Goal: Task Accomplishment & Management: Use online tool/utility

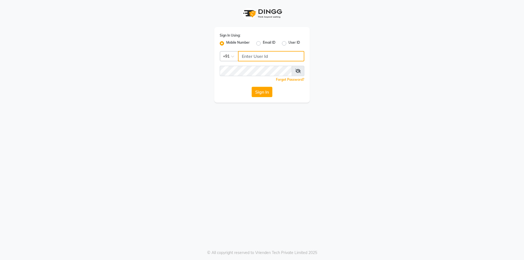
type input "7203090146"
drag, startPoint x: 0, startPoint y: 0, endPoint x: 289, endPoint y: 56, distance: 294.7
click at [289, 56] on input "7203090146" at bounding box center [271, 56] width 66 height 10
click at [251, 87] on button "Sign In" at bounding box center [261, 92] width 21 height 10
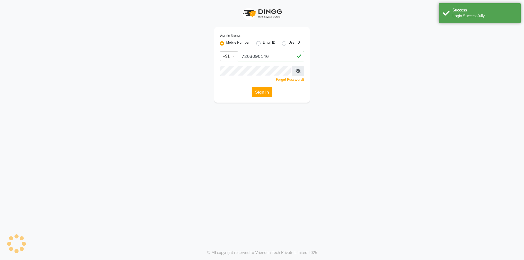
click at [259, 96] on button "Sign In" at bounding box center [261, 92] width 21 height 10
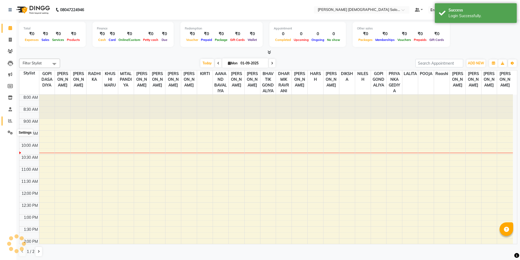
click at [10, 121] on icon at bounding box center [10, 121] width 4 height 4
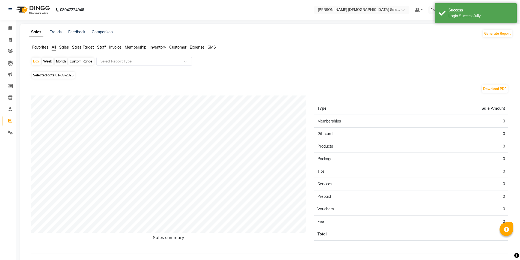
click at [104, 45] on span "Staff" at bounding box center [101, 47] width 9 height 5
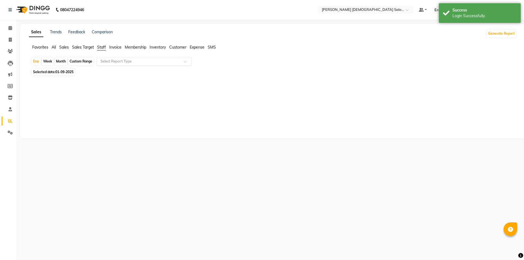
click at [114, 64] on div "Select Report Type" at bounding box center [143, 61] width 95 height 9
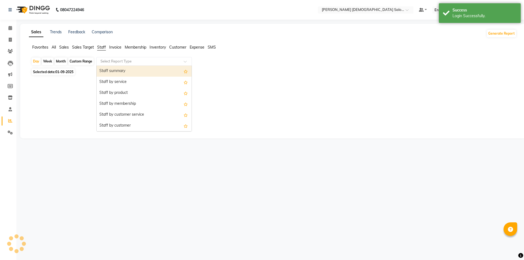
click at [116, 73] on div "Staff summary" at bounding box center [144, 71] width 95 height 11
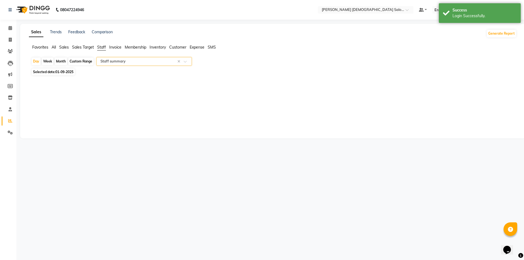
click at [58, 61] on div "Month" at bounding box center [61, 62] width 13 height 8
select select "9"
select select "2025"
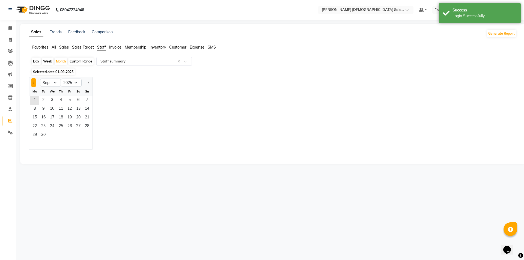
click at [33, 82] on span "Previous month" at bounding box center [34, 83] width 2 height 2
select select "8"
click at [69, 100] on span "1" at bounding box center [69, 100] width 9 height 9
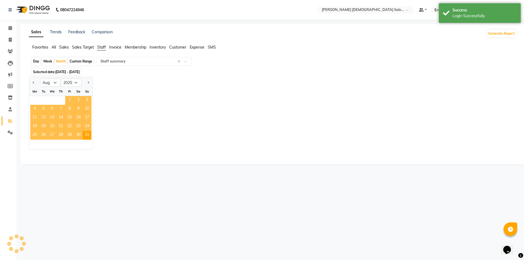
select select "full_report"
select select "csv"
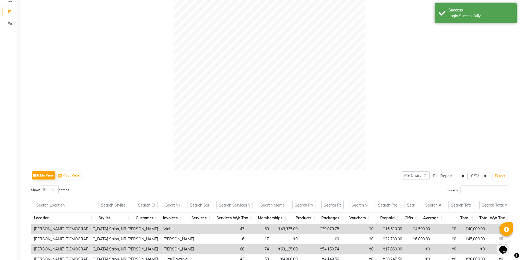
scroll to position [223, 0]
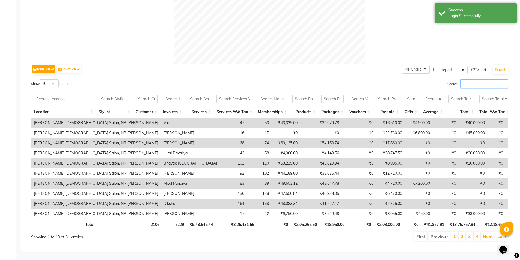
click at [483, 79] on input "Search:" at bounding box center [484, 83] width 48 height 8
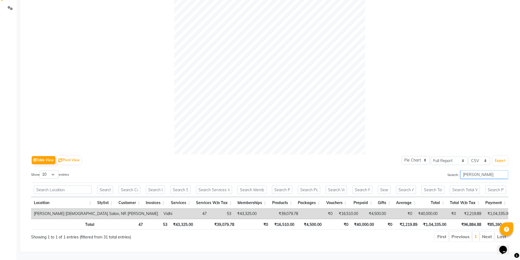
scroll to position [0, 47]
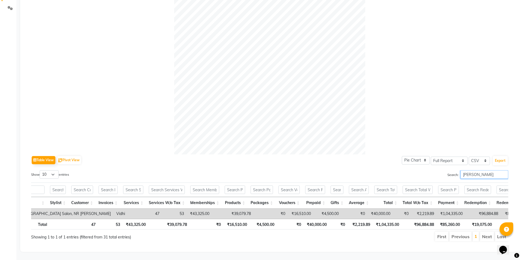
type input "[PERSON_NAME]"
drag, startPoint x: 304, startPoint y: 205, endPoint x: 331, endPoint y: 205, distance: 26.7
click at [331, 209] on tr "[PERSON_NAME] [DEMOGRAPHIC_DATA] Salon, NR [GEOGRAPHIC_DATA][PERSON_NAME] 47 53…" at bounding box center [307, 214] width 647 height 10
drag, startPoint x: 277, startPoint y: 205, endPoint x: 252, endPoint y: 205, distance: 24.3
click at [313, 209] on td "₹4,500.00" at bounding box center [327, 214] width 28 height 10
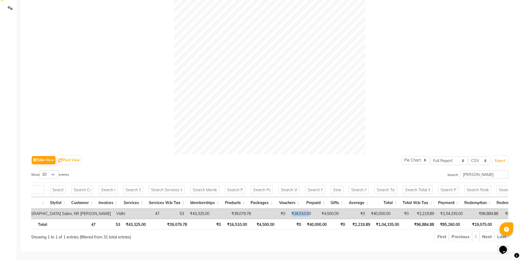
drag, startPoint x: 245, startPoint y: 205, endPoint x: 222, endPoint y: 205, distance: 23.2
click at [222, 209] on tr "[PERSON_NAME] [DEMOGRAPHIC_DATA] Salon, NR [GEOGRAPHIC_DATA][PERSON_NAME] 47 53…" at bounding box center [307, 214] width 647 height 10
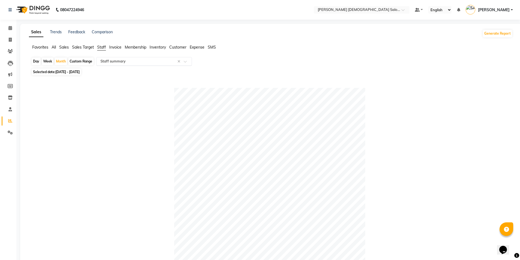
click at [127, 61] on input "text" at bounding box center [138, 61] width 79 height 5
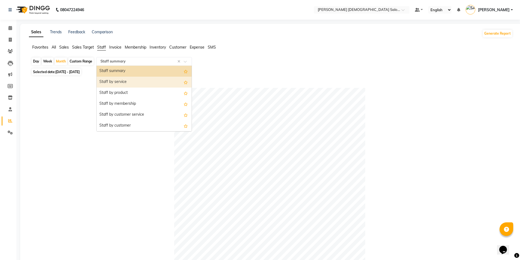
click at [133, 83] on div "Staff by service" at bounding box center [144, 82] width 95 height 11
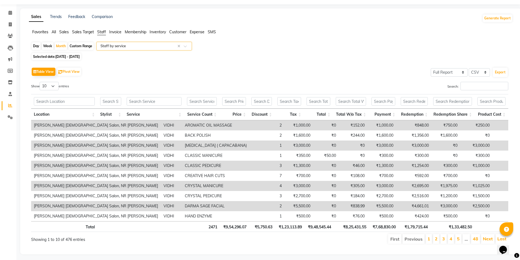
scroll to position [22, 0]
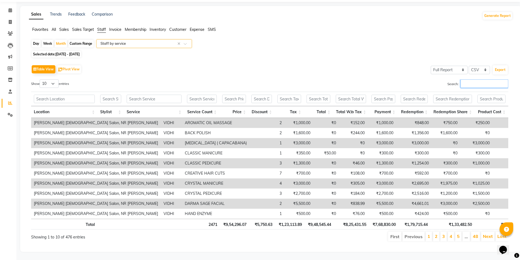
click at [482, 81] on input "Search:" at bounding box center [484, 83] width 48 height 8
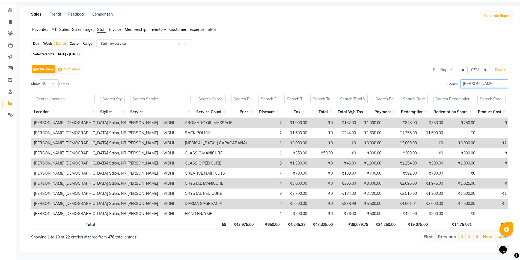
drag, startPoint x: 487, startPoint y: 82, endPoint x: 446, endPoint y: 84, distance: 41.5
click at [446, 84] on div "Search: [PERSON_NAME]" at bounding box center [391, 84] width 234 height 11
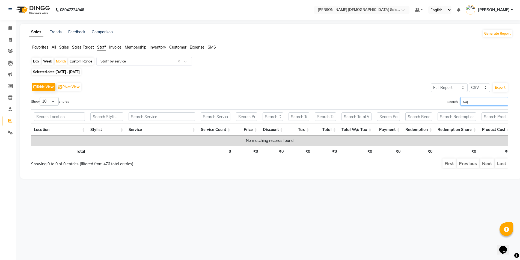
scroll to position [0, 0]
type input "sajjan"
drag, startPoint x: 490, startPoint y: 104, endPoint x: 429, endPoint y: 109, distance: 60.4
click at [431, 109] on div "Show 10 25 50 100 entries Search: sajjan Location Stylist Service Service Count…" at bounding box center [271, 133] width 481 height 72
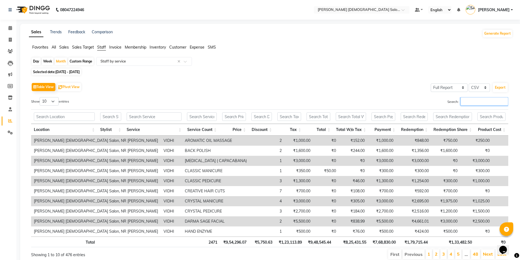
click at [469, 105] on input "Search:" at bounding box center [484, 101] width 48 height 8
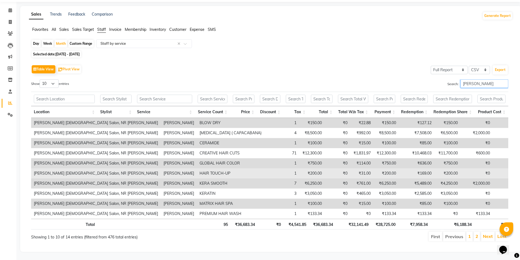
scroll to position [22, 0]
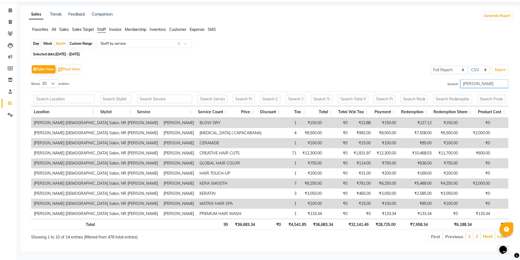
drag, startPoint x: 441, startPoint y: 82, endPoint x: 437, endPoint y: 83, distance: 4.0
click at [437, 83] on div "Search: [PERSON_NAME]" at bounding box center [391, 84] width 234 height 11
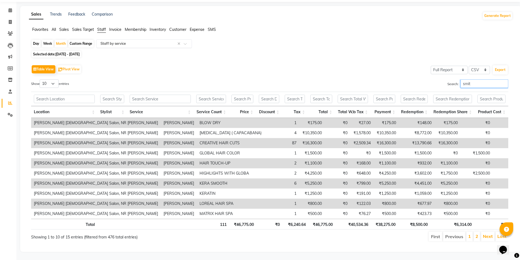
type input "smit"
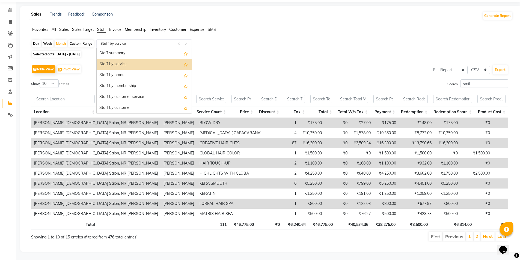
click at [146, 41] on input "text" at bounding box center [138, 43] width 79 height 5
click at [130, 75] on div "Staff by product" at bounding box center [144, 75] width 95 height 11
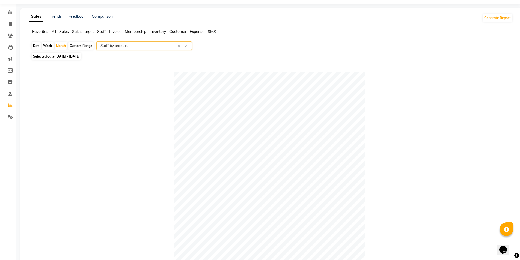
scroll to position [0, 0]
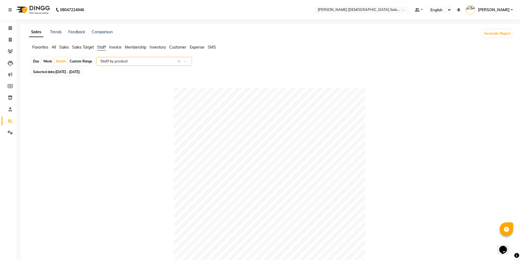
drag, startPoint x: 110, startPoint y: 60, endPoint x: 113, endPoint y: 64, distance: 5.1
click at [110, 60] on input "text" at bounding box center [138, 61] width 79 height 5
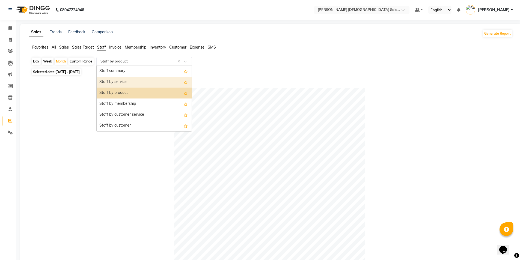
click at [128, 84] on div "Staff by service" at bounding box center [144, 82] width 95 height 11
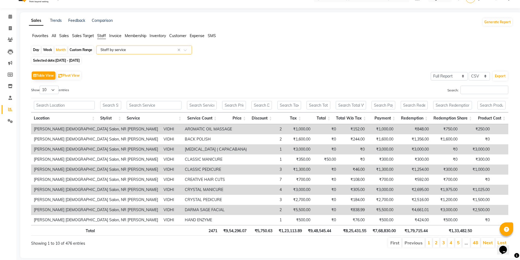
scroll to position [22, 0]
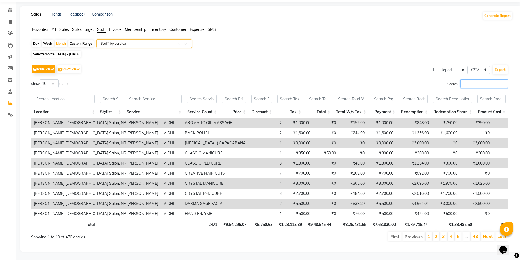
click at [464, 81] on input "Search:" at bounding box center [484, 83] width 48 height 8
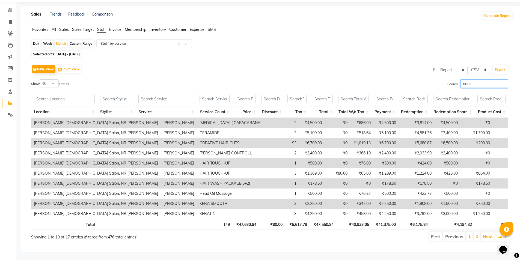
drag, startPoint x: 474, startPoint y: 80, endPoint x: 408, endPoint y: 90, distance: 66.1
click at [408, 90] on div "Show 10 25 50 100 entries Search: naaz Location Stylist Service Service Count P…" at bounding box center [269, 160] width 477 height 163
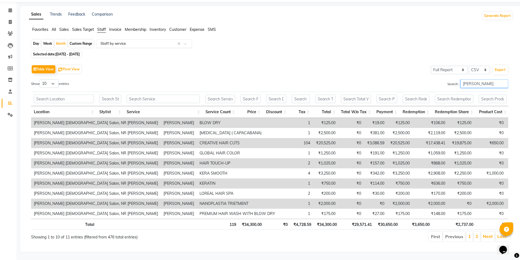
type input "[PERSON_NAME]"
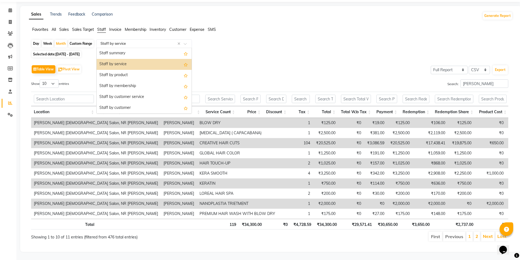
click at [111, 41] on input "text" at bounding box center [138, 43] width 79 height 5
click at [121, 49] on div "Staff summary" at bounding box center [144, 53] width 95 height 11
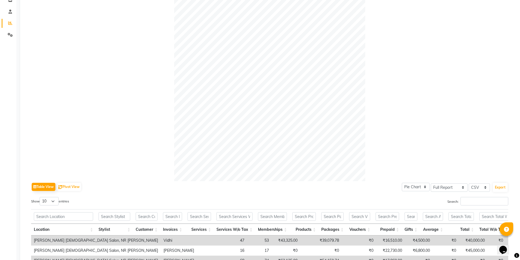
scroll to position [131, 0]
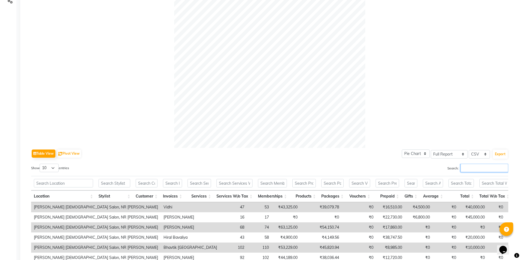
click at [487, 167] on input "Search:" at bounding box center [484, 168] width 48 height 8
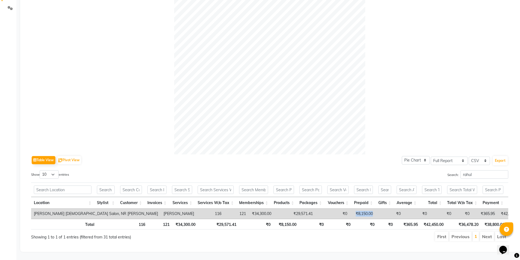
drag, startPoint x: 279, startPoint y: 207, endPoint x: 299, endPoint y: 208, distance: 20.5
click at [299, 209] on tr "[PERSON_NAME] [DEMOGRAPHIC_DATA] Salon, NR [PERSON_NAME] [PERSON_NAME] 116 121 …" at bounding box center [360, 214] width 658 height 10
click at [336, 154] on div "Table View Pivot View Pie Chart Bar Chart Select Full Report Filtered Report Se…" at bounding box center [269, 159] width 477 height 11
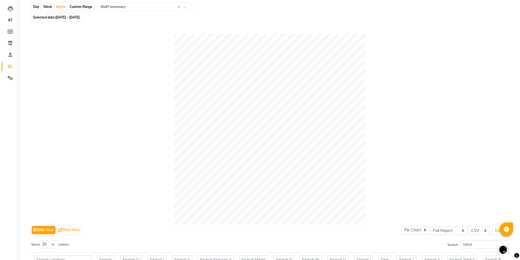
scroll to position [133, 0]
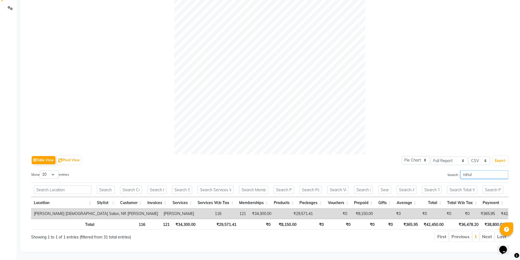
drag, startPoint x: 477, startPoint y: 165, endPoint x: 400, endPoint y: 179, distance: 78.1
click at [427, 170] on div "Search: [PERSON_NAME]" at bounding box center [391, 175] width 234 height 11
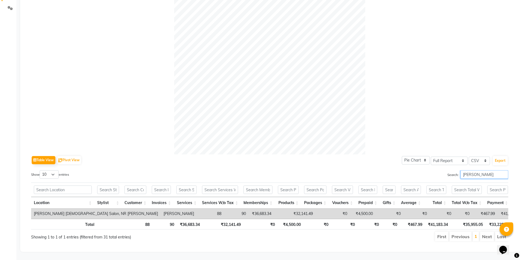
drag, startPoint x: 481, startPoint y: 168, endPoint x: 437, endPoint y: 175, distance: 44.2
click at [437, 175] on div "Show 10 25 50 100 entries Search: [PERSON_NAME] Location Stylist Customer Invoi…" at bounding box center [269, 206] width 477 height 72
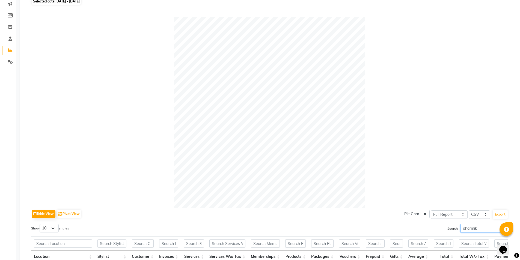
scroll to position [0, 0]
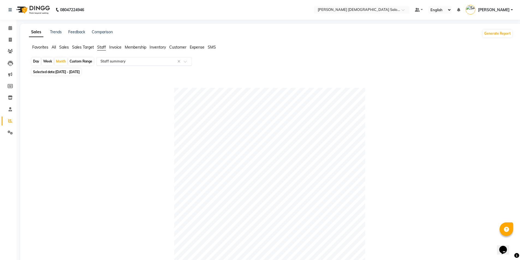
type input "dharmik"
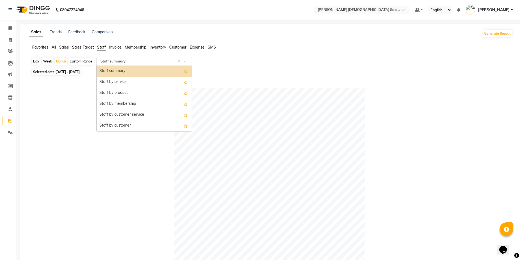
click at [112, 58] on div "Select Report Type × Staff summary ×" at bounding box center [143, 61] width 95 height 9
click at [126, 80] on div "Staff by service" at bounding box center [144, 82] width 95 height 11
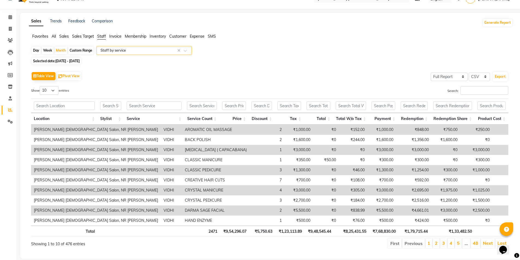
scroll to position [22, 0]
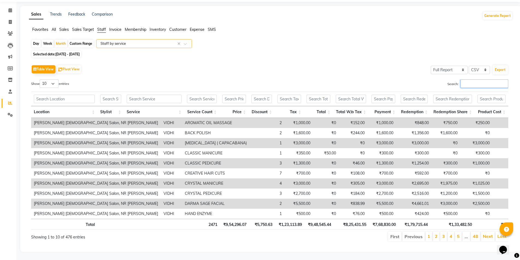
click at [472, 79] on input "Search:" at bounding box center [484, 83] width 48 height 8
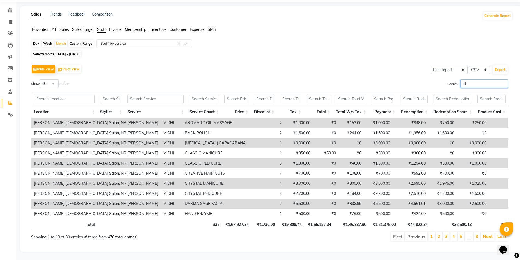
type input "d"
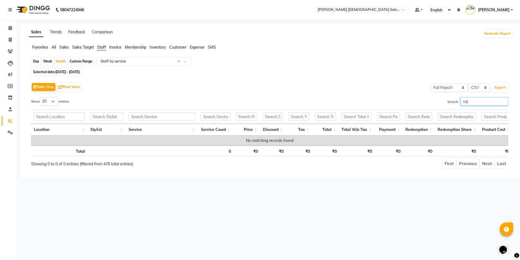
scroll to position [0, 0]
type input "s"
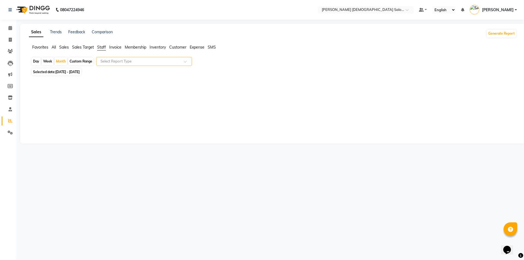
click at [161, 59] on input "text" at bounding box center [138, 61] width 79 height 5
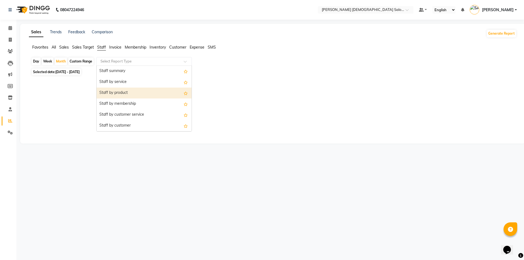
click at [153, 92] on div "Staff by product" at bounding box center [144, 93] width 95 height 11
select select "full_report"
select select "csv"
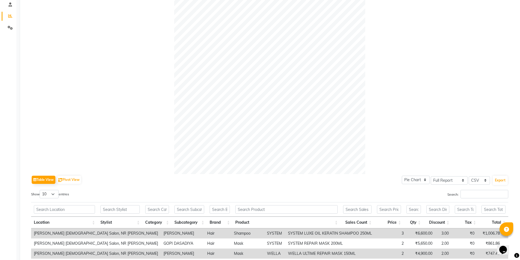
scroll to position [109, 0]
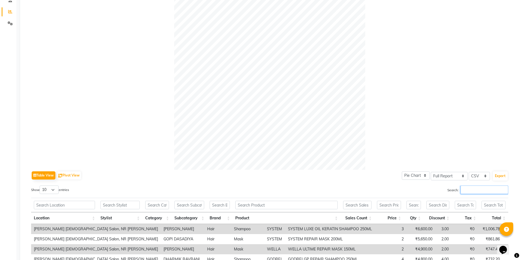
click at [466, 191] on input "Search:" at bounding box center [484, 189] width 48 height 8
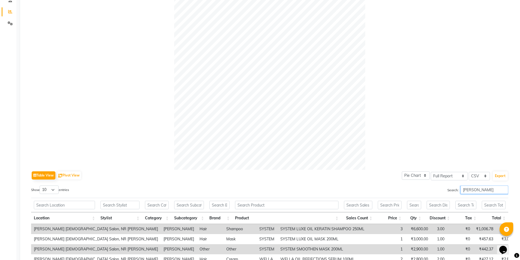
type input "[PERSON_NAME]"
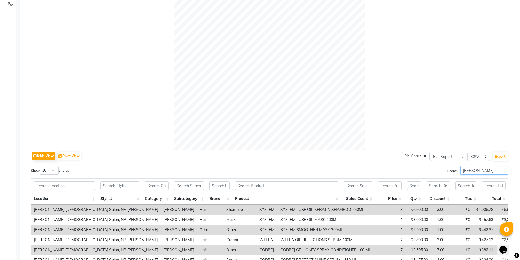
scroll to position [127, 0]
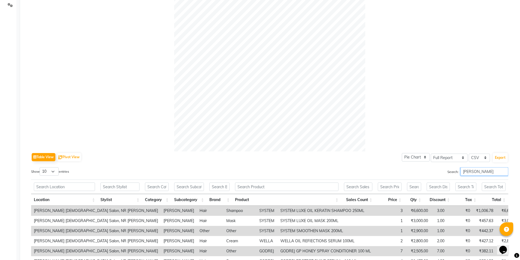
drag, startPoint x: 490, startPoint y: 172, endPoint x: 440, endPoint y: 176, distance: 50.1
click at [440, 176] on div "Search: [PERSON_NAME]" at bounding box center [391, 172] width 234 height 11
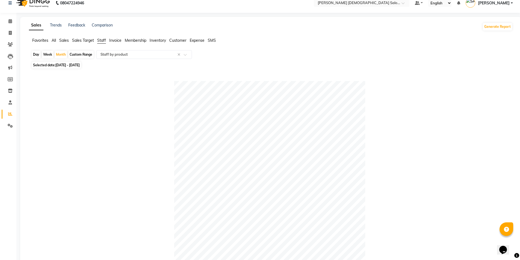
scroll to position [0, 0]
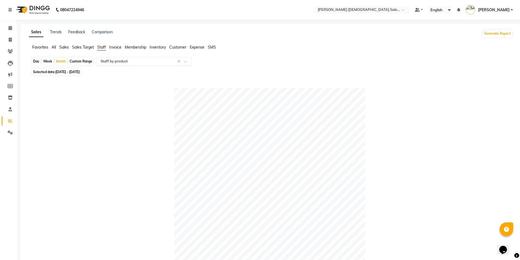
click at [121, 62] on input "text" at bounding box center [138, 61] width 79 height 5
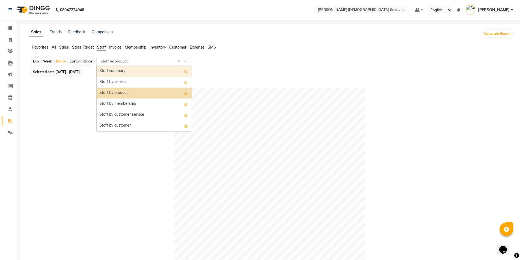
click at [136, 72] on div "Staff summary" at bounding box center [144, 71] width 95 height 11
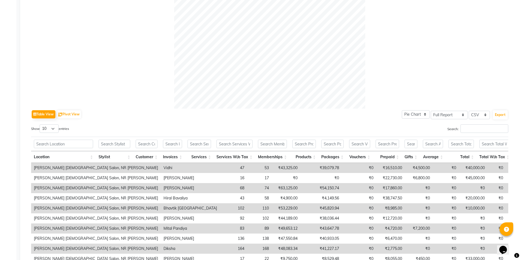
scroll to position [223, 0]
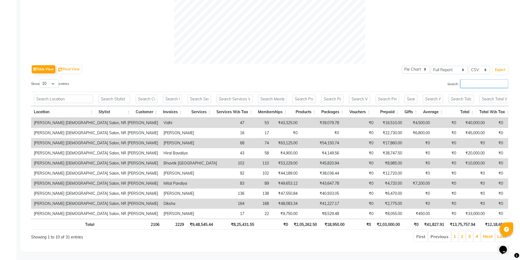
click at [496, 79] on input "Search:" at bounding box center [484, 83] width 48 height 8
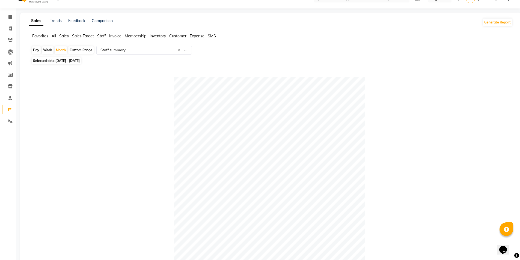
scroll to position [0, 0]
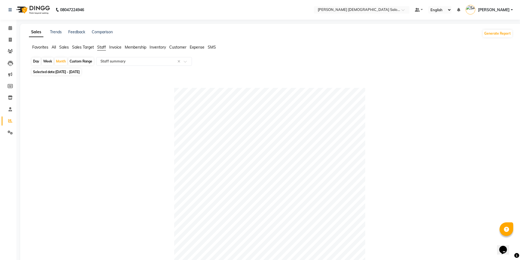
type input "sajj"
click at [80, 70] on span "[DATE] - [DATE]" at bounding box center [67, 72] width 24 height 4
select select "8"
select select "2025"
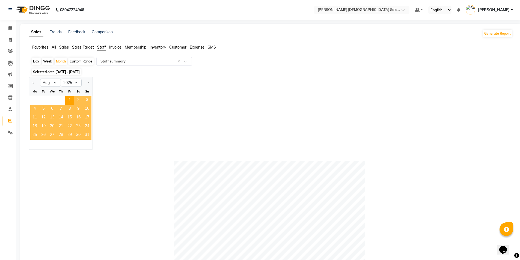
click at [87, 136] on span "31" at bounding box center [87, 135] width 9 height 9
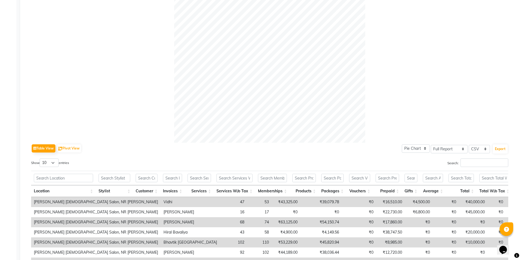
scroll to position [218, 0]
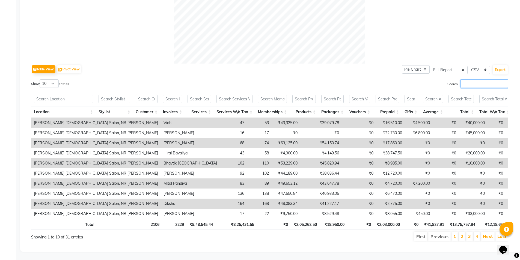
click at [491, 79] on input "Search:" at bounding box center [484, 83] width 48 height 8
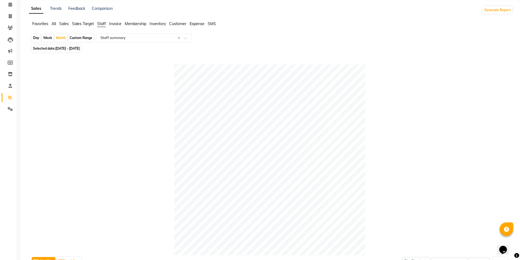
scroll to position [0, 0]
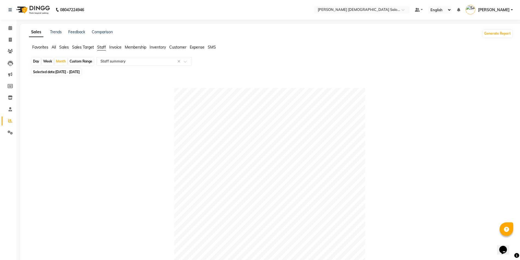
type input "sajjan"
click at [75, 71] on span "[DATE] - [DATE]" at bounding box center [67, 72] width 24 height 4
select select "8"
select select "2025"
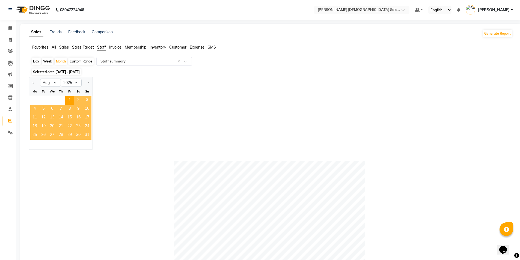
click at [86, 136] on span "31" at bounding box center [87, 135] width 9 height 9
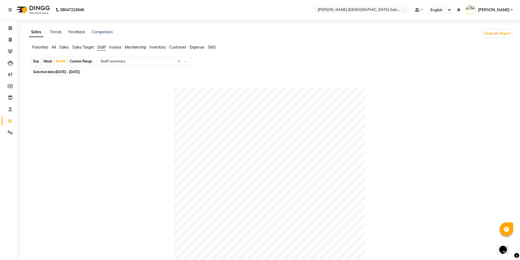
drag, startPoint x: 37, startPoint y: 61, endPoint x: 42, endPoint y: 63, distance: 4.9
click at [37, 61] on div "Day" at bounding box center [36, 62] width 9 height 8
select select "8"
select select "2025"
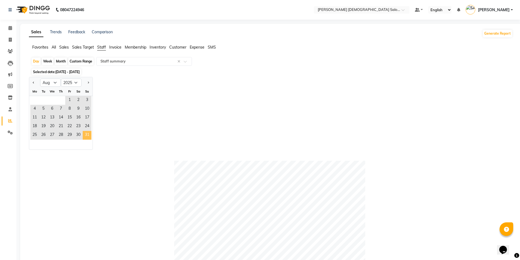
click at [89, 135] on span "31" at bounding box center [87, 135] width 9 height 9
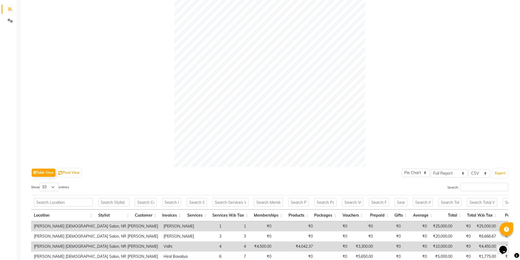
scroll to position [164, 0]
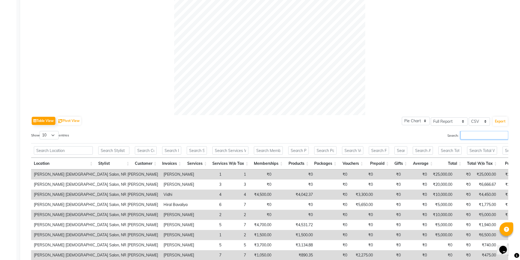
click at [470, 131] on input "Search:" at bounding box center [484, 135] width 48 height 8
type input "s"
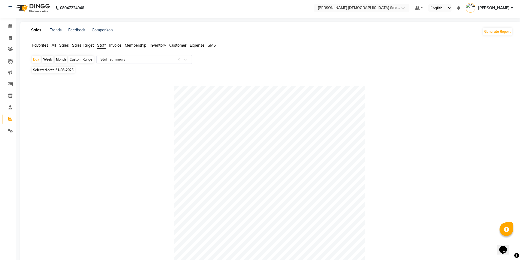
scroll to position [0, 0]
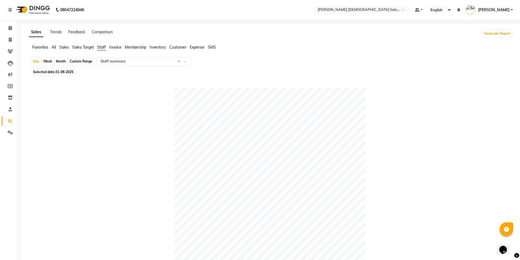
click at [64, 61] on div "Month" at bounding box center [61, 62] width 13 height 8
select select "8"
select select "2025"
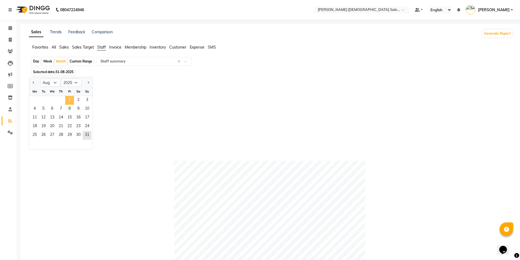
click at [71, 100] on span "1" at bounding box center [69, 100] width 9 height 9
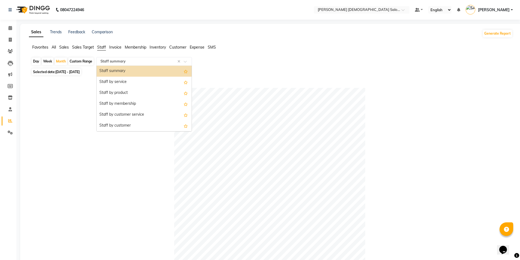
click at [134, 62] on input "text" at bounding box center [138, 61] width 79 height 5
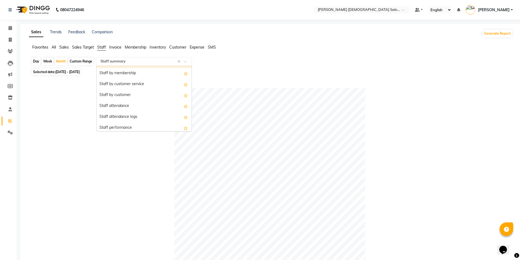
scroll to position [109, 0]
click at [323, 63] on div "Day Week Month Custom Range Select Report Type × Staff summary × Staff summary …" at bounding box center [270, 62] width 479 height 10
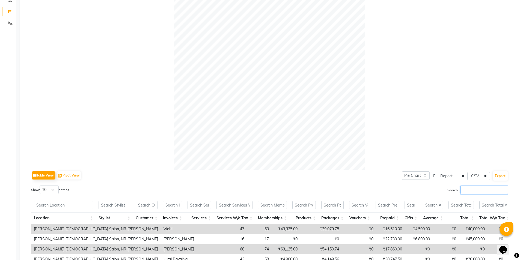
click at [466, 187] on input "Search:" at bounding box center [484, 189] width 48 height 8
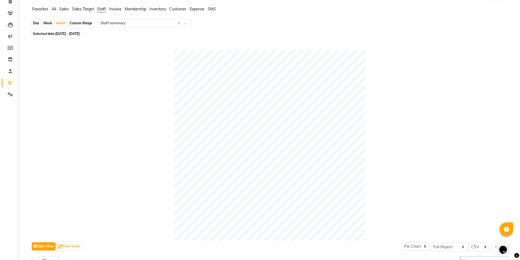
scroll to position [0, 0]
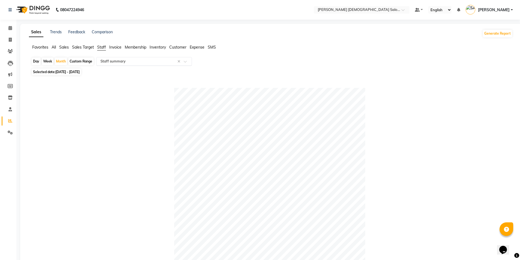
type input "bhav"
click at [167, 60] on input "text" at bounding box center [138, 61] width 79 height 5
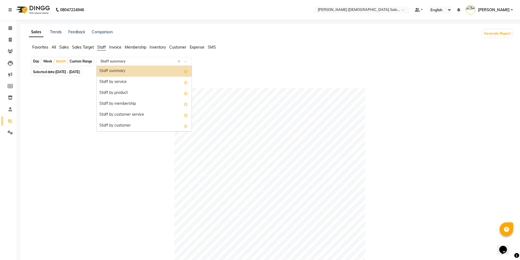
scroll to position [133, 0]
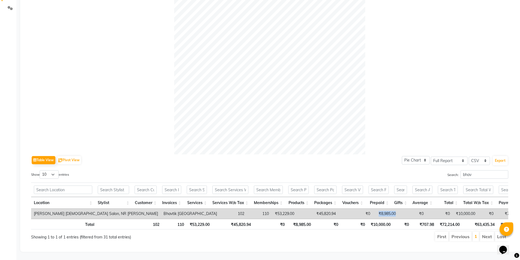
drag, startPoint x: 292, startPoint y: 202, endPoint x: 317, endPoint y: 211, distance: 27.4
click at [373, 209] on td "₹8,985.00" at bounding box center [386, 214] width 26 height 10
drag, startPoint x: 342, startPoint y: 208, endPoint x: 362, endPoint y: 203, distance: 21.3
click at [426, 209] on td "₹0" at bounding box center [439, 214] width 26 height 10
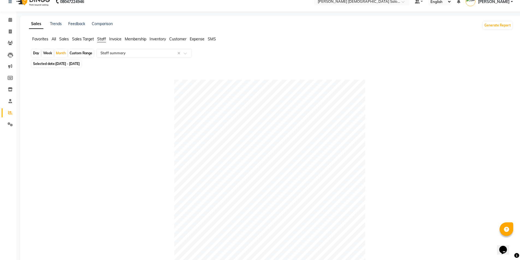
scroll to position [0, 0]
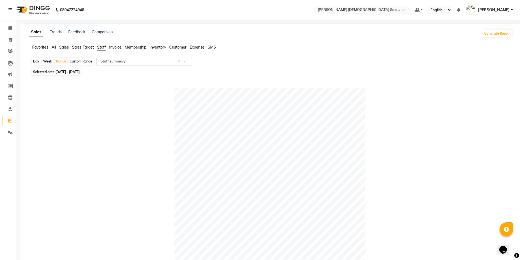
drag, startPoint x: 155, startPoint y: 59, endPoint x: 158, endPoint y: 63, distance: 4.9
click at [156, 59] on input "text" at bounding box center [138, 61] width 79 height 5
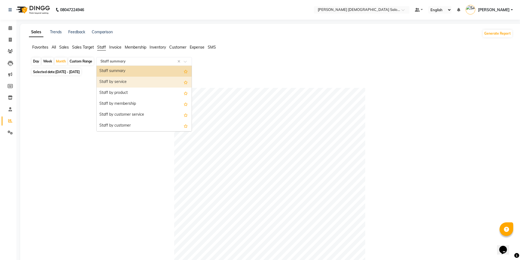
click at [151, 82] on div "Staff by service" at bounding box center [144, 82] width 95 height 11
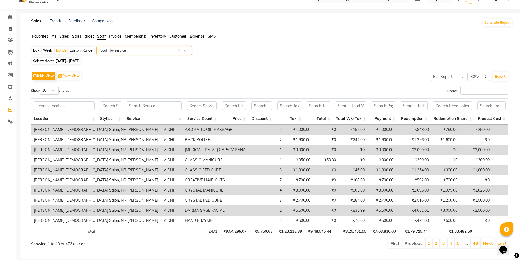
scroll to position [22, 0]
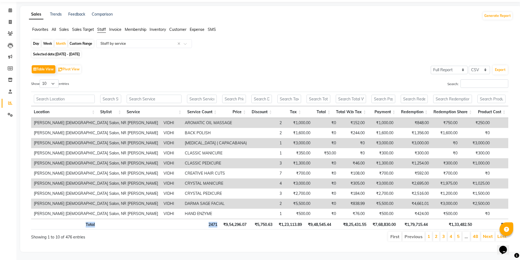
drag, startPoint x: 220, startPoint y: 223, endPoint x: 245, endPoint y: 222, distance: 24.3
click at [246, 225] on th "₹9,54,296.07" at bounding box center [234, 224] width 29 height 11
click at [240, 219] on th "₹9,54,296.07" at bounding box center [234, 224] width 29 height 11
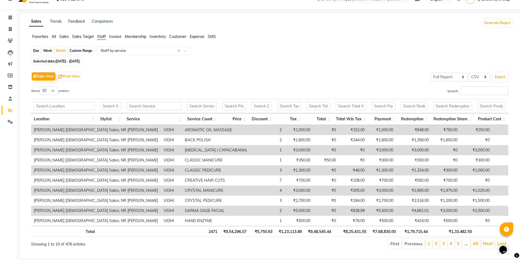
scroll to position [0, 0]
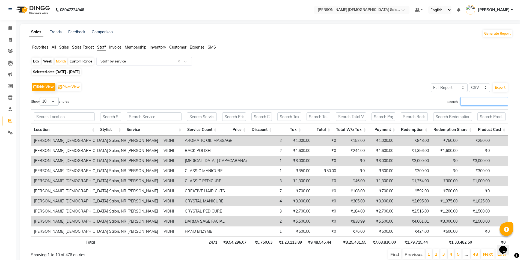
click at [477, 102] on input "Search:" at bounding box center [484, 101] width 48 height 8
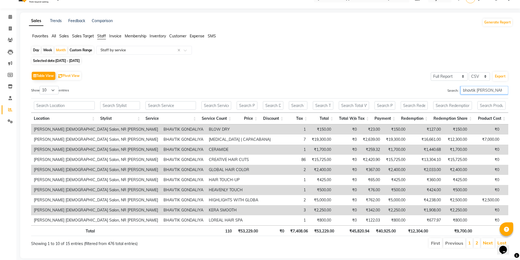
scroll to position [22, 0]
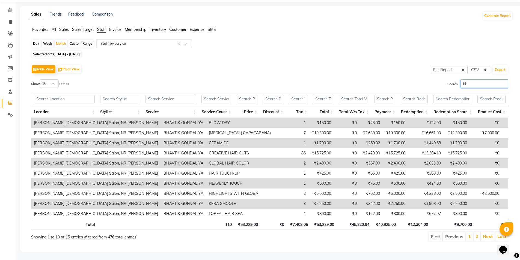
type input "b"
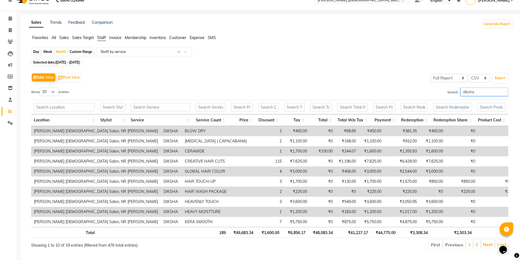
scroll to position [0, 0]
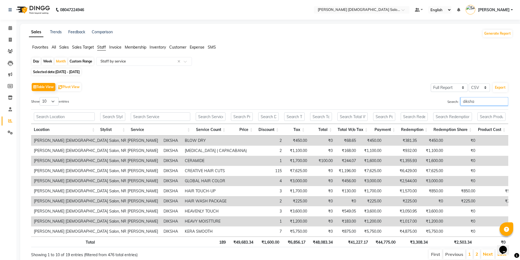
type input "diksha"
drag, startPoint x: 473, startPoint y: 102, endPoint x: 448, endPoint y: 103, distance: 25.1
click at [448, 103] on label "Search: [PERSON_NAME]" at bounding box center [477, 101] width 61 height 8
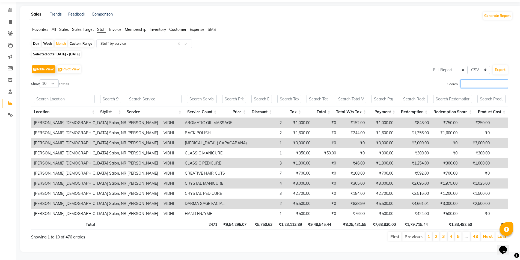
scroll to position [22, 0]
click at [472, 79] on input "Search:" at bounding box center [484, 83] width 48 height 8
click at [79, 52] on span "[DATE] - [DATE]" at bounding box center [67, 54] width 24 height 4
select select "8"
select select "2025"
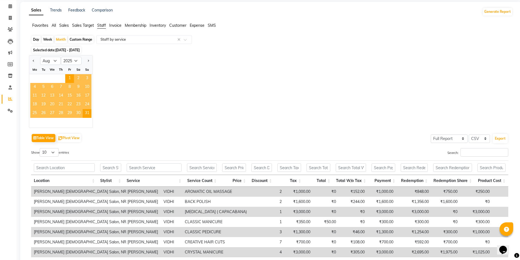
click at [167, 91] on div "Jan Feb Mar Apr May Jun [DATE] Aug Sep Oct Nov [DATE] 2016 2017 2018 2019 2020 …" at bounding box center [270, 91] width 483 height 73
click at [475, 152] on input "Search:" at bounding box center [484, 152] width 48 height 8
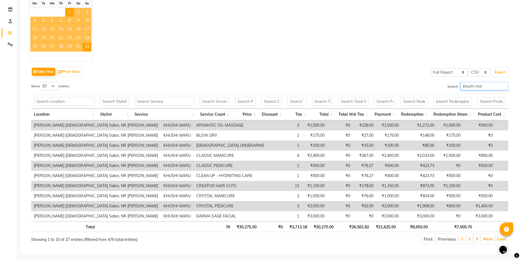
scroll to position [95, 0]
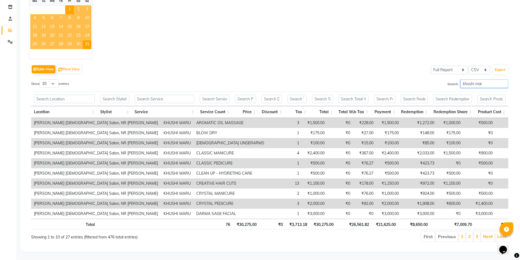
drag, startPoint x: 477, startPoint y: 80, endPoint x: 443, endPoint y: 89, distance: 35.5
click at [443, 89] on div "Show 10 25 50 100 entries Search: khushi mar Location Stylist Service Service C…" at bounding box center [269, 160] width 477 height 163
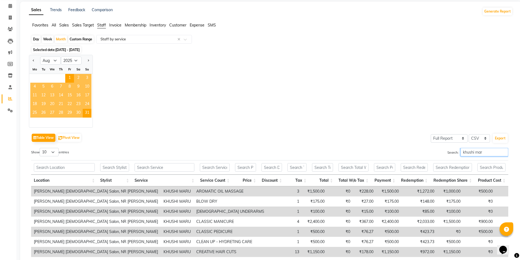
scroll to position [13, 0]
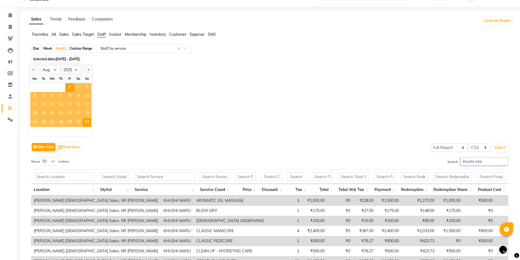
type input "khushi mar"
click at [113, 48] on input "text" at bounding box center [138, 48] width 79 height 5
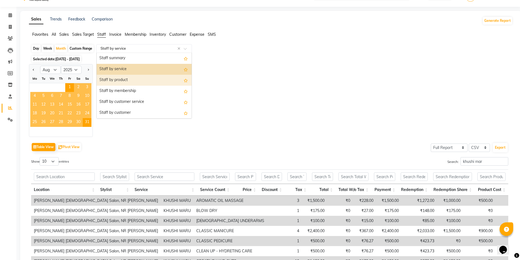
click at [127, 81] on div "Staff by product" at bounding box center [144, 80] width 95 height 11
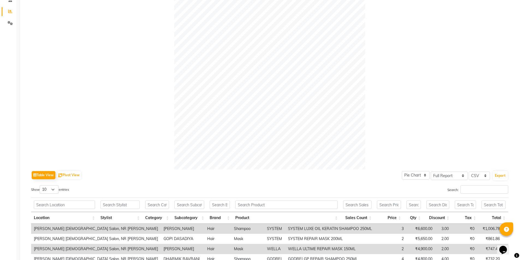
scroll to position [122, 0]
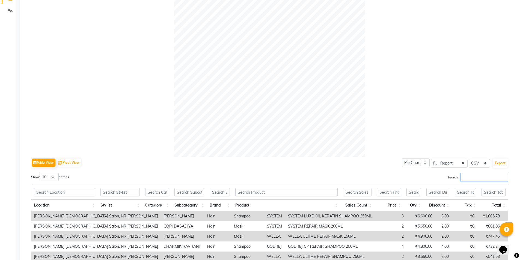
click at [466, 178] on input "Search:" at bounding box center [484, 177] width 48 height 8
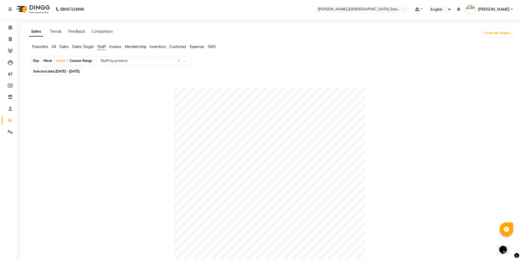
scroll to position [0, 0]
type input "khushi"
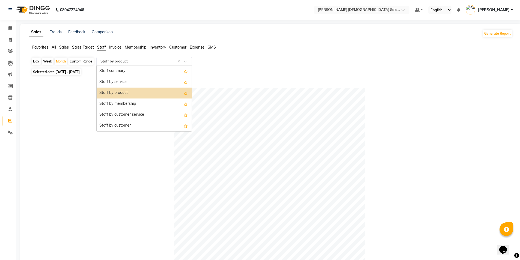
drag, startPoint x: 123, startPoint y: 61, endPoint x: 91, endPoint y: 61, distance: 32.2
click at [73, 61] on div "Day Week Month Custom Range Select Report Type × Staff by product × Staff summa…" at bounding box center [270, 62] width 479 height 10
drag, startPoint x: 142, startPoint y: 57, endPoint x: 105, endPoint y: 62, distance: 37.2
click at [105, 62] on div "Select Report Type × Staff by product ×" at bounding box center [143, 61] width 95 height 9
click at [125, 82] on div "Staff by service" at bounding box center [144, 82] width 95 height 11
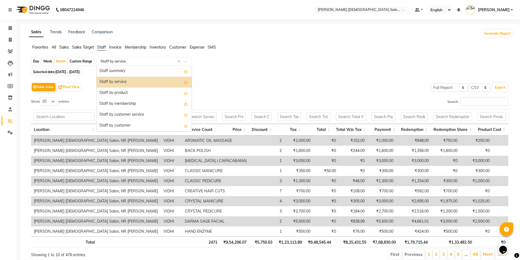
click at [136, 59] on input "text" at bounding box center [138, 61] width 79 height 5
click at [140, 72] on div "Staff summary" at bounding box center [144, 71] width 95 height 11
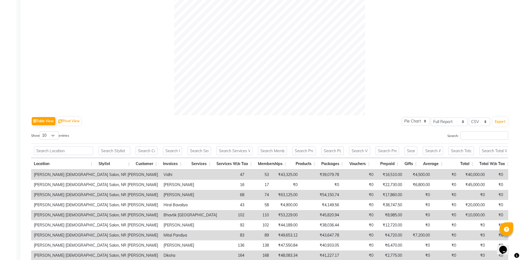
scroll to position [164, 0]
click at [475, 133] on input "Search:" at bounding box center [484, 135] width 48 height 8
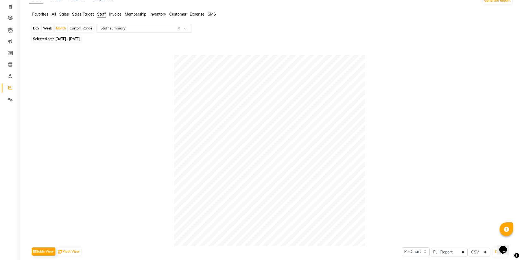
scroll to position [23, 0]
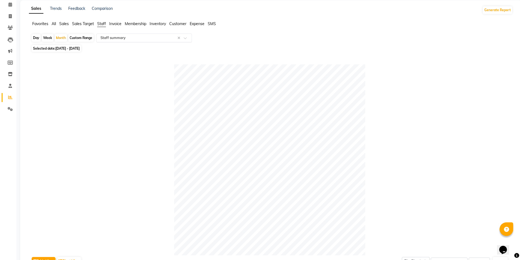
type input "khushi"
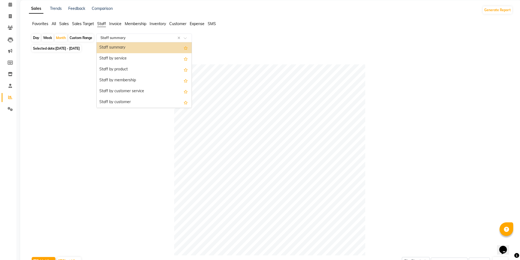
drag, startPoint x: 148, startPoint y: 41, endPoint x: 150, endPoint y: 39, distance: 3.2
click at [150, 39] on div "Select Report Type × Staff summary ×" at bounding box center [143, 38] width 95 height 9
click at [142, 66] on div "Staff by product" at bounding box center [144, 69] width 95 height 11
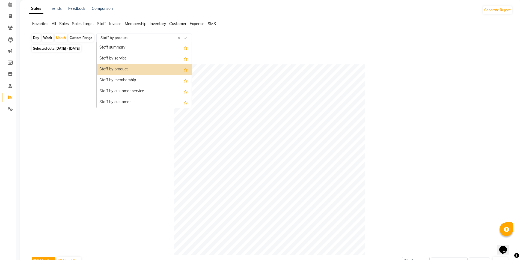
click at [151, 37] on input "text" at bounding box center [138, 37] width 79 height 5
click at [139, 62] on div "Staff by service" at bounding box center [144, 58] width 95 height 11
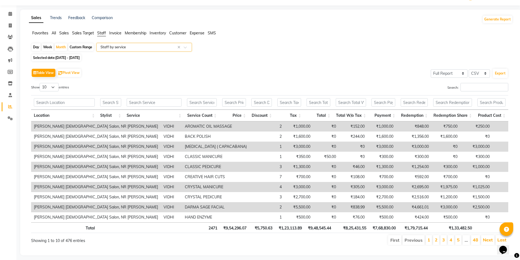
scroll to position [22, 0]
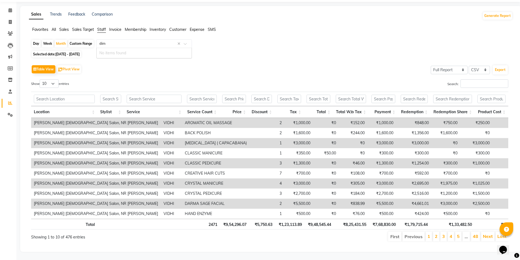
type input "dimp"
click at [470, 79] on input "Search:" at bounding box center [484, 83] width 48 height 8
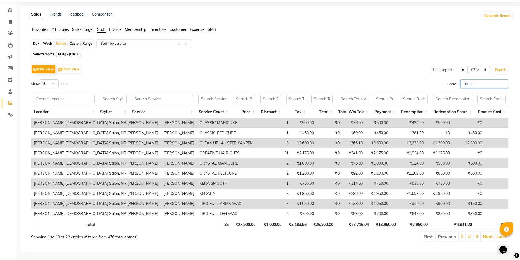
scroll to position [0, 0]
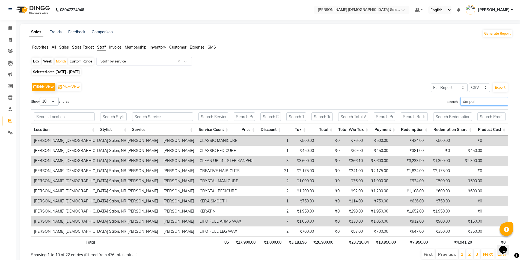
type input "dimpal"
drag, startPoint x: 479, startPoint y: 98, endPoint x: 452, endPoint y: 104, distance: 28.2
click at [452, 104] on label "Search: dimpal" at bounding box center [477, 101] width 61 height 8
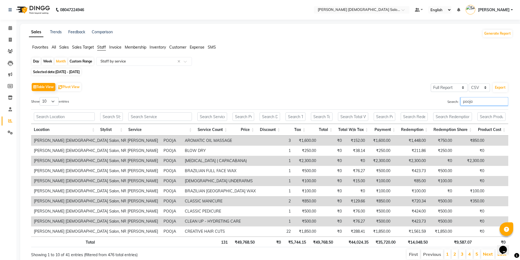
type input "pooja"
drag, startPoint x: 481, startPoint y: 99, endPoint x: 443, endPoint y: 112, distance: 40.5
click at [443, 112] on div "Show 10 25 50 100 entries Search: pooja Location Stylist Service Service Count …" at bounding box center [269, 178] width 477 height 163
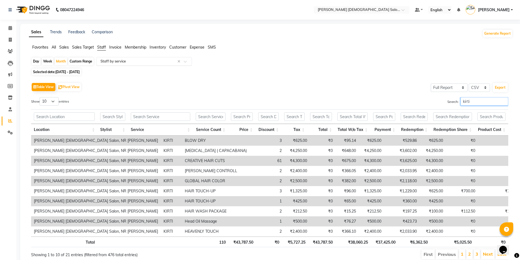
type input "kirti"
click at [129, 61] on input "text" at bounding box center [138, 61] width 79 height 5
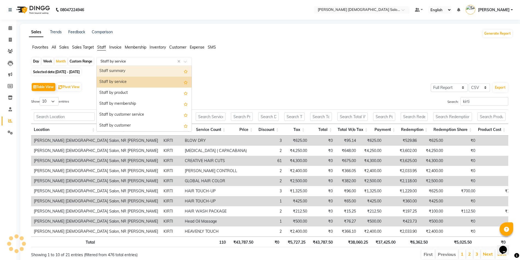
click at [133, 73] on div "Staff summary" at bounding box center [144, 71] width 95 height 11
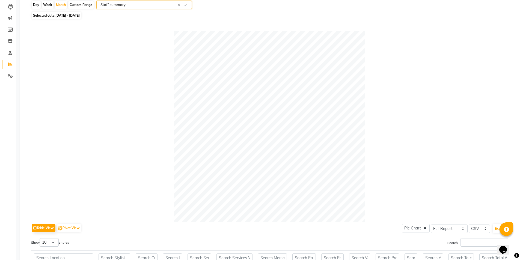
scroll to position [109, 0]
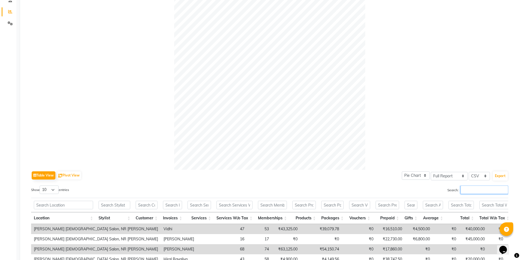
click at [466, 187] on input "Search:" at bounding box center [484, 189] width 48 height 8
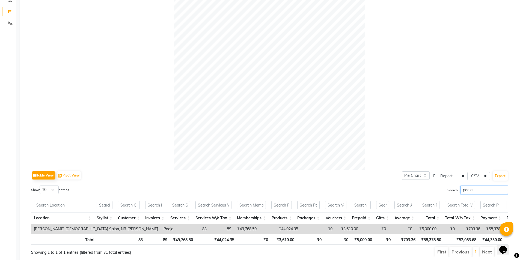
type input "pooja"
drag, startPoint x: 477, startPoint y: 188, endPoint x: 442, endPoint y: 190, distance: 34.7
click at [442, 190] on div "Search: pooja" at bounding box center [391, 190] width 234 height 11
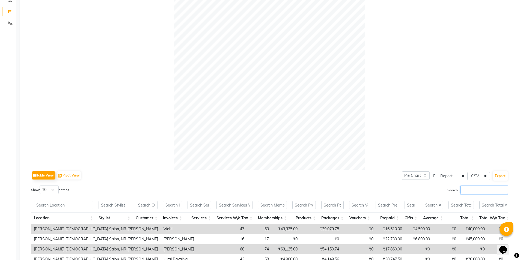
click at [475, 189] on input "Search:" at bounding box center [484, 189] width 48 height 8
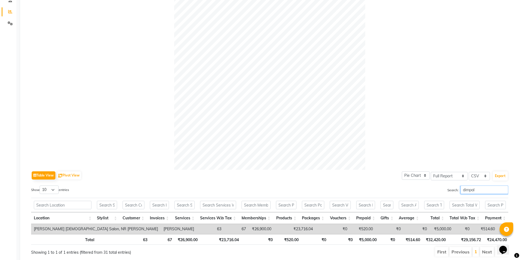
type input "dimpal"
drag, startPoint x: 485, startPoint y: 188, endPoint x: 425, endPoint y: 199, distance: 61.9
click at [425, 199] on div "Show 10 25 50 100 entries Search: dimpal Location Stylist Customer Invoices Ser…" at bounding box center [269, 221] width 477 height 72
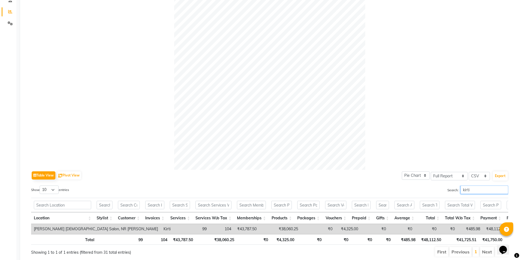
type input "kirti"
drag, startPoint x: 452, startPoint y: 196, endPoint x: 432, endPoint y: 202, distance: 20.8
click at [432, 202] on div "Show 10 25 50 100 entries Search: [PERSON_NAME] Location Stylist Customer Invoi…" at bounding box center [269, 221] width 477 height 72
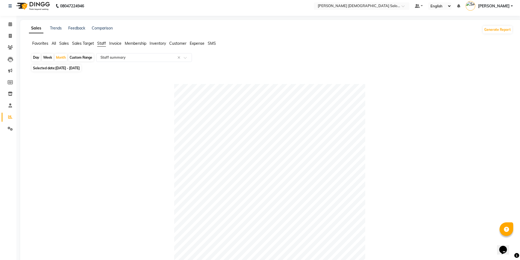
scroll to position [0, 0]
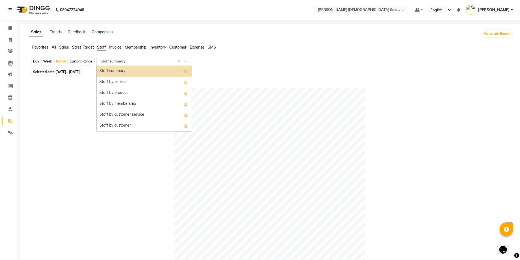
click at [140, 61] on input "text" at bounding box center [138, 61] width 79 height 5
click at [139, 90] on div "Staff by product" at bounding box center [144, 93] width 95 height 11
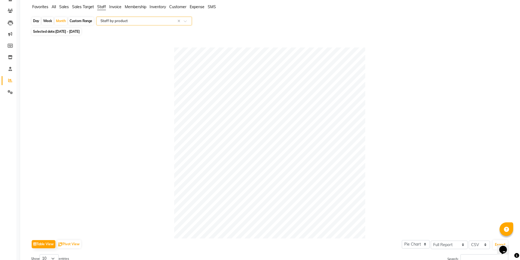
scroll to position [82, 0]
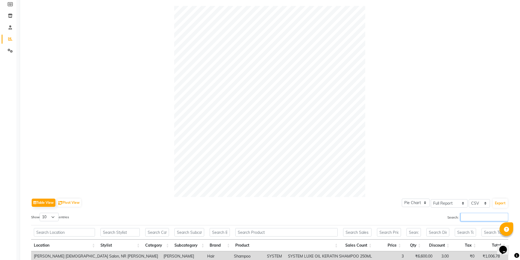
click at [471, 219] on input "Search:" at bounding box center [484, 217] width 48 height 8
type input "pooja"
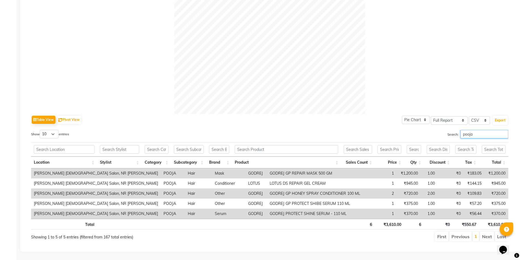
scroll to position [169, 0]
drag, startPoint x: 476, startPoint y: 131, endPoint x: 457, endPoint y: 132, distance: 19.4
click at [457, 132] on label "Search: pooja" at bounding box center [477, 134] width 61 height 8
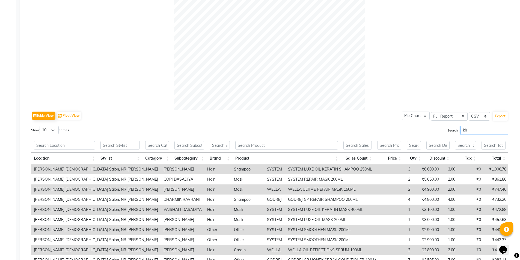
scroll to position [149, 0]
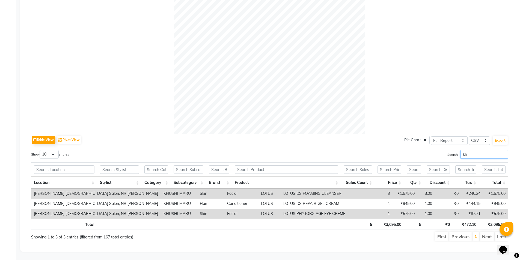
type input "k"
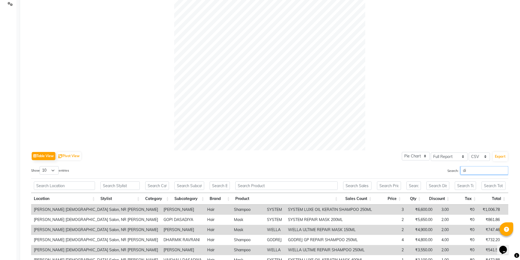
scroll to position [169, 0]
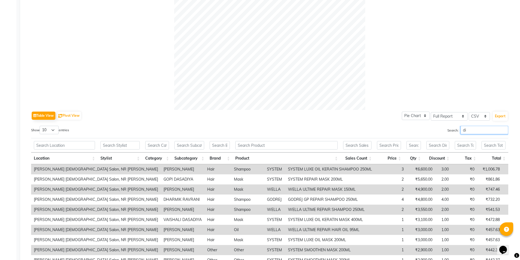
type input "d"
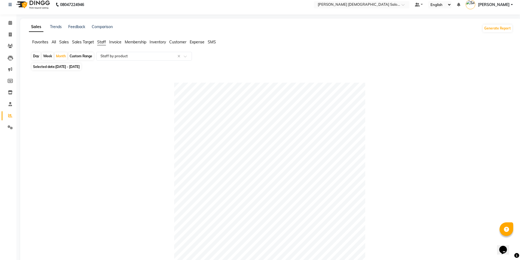
scroll to position [114, 0]
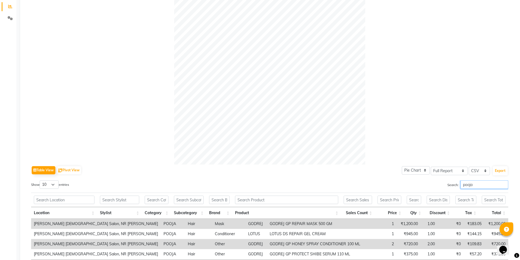
type input "pooja"
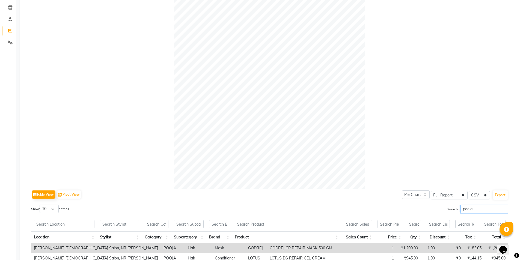
scroll to position [87, 0]
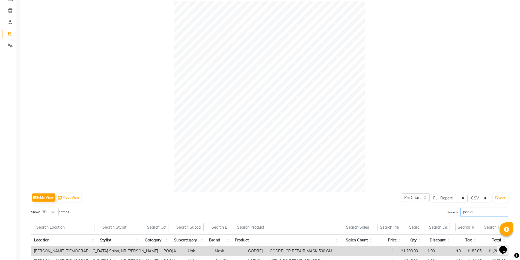
drag, startPoint x: 475, startPoint y: 213, endPoint x: 439, endPoint y: 224, distance: 38.2
click at [439, 224] on div "Show 10 25 50 100 entries Search: pooja Location Stylist Category Subcategory B…" at bounding box center [269, 264] width 477 height 112
type input "naaz"
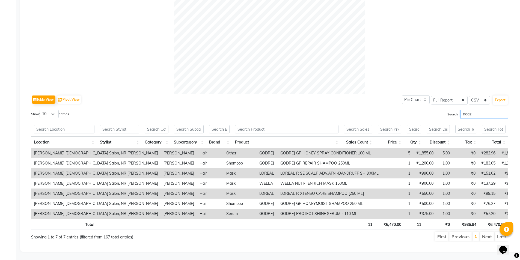
scroll to position [189, 0]
drag, startPoint x: 470, startPoint y: 111, endPoint x: 447, endPoint y: 116, distance: 23.2
click at [447, 116] on div "Search: naaz" at bounding box center [391, 115] width 234 height 11
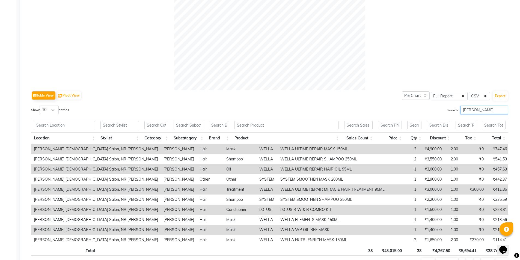
type input "[PERSON_NAME]"
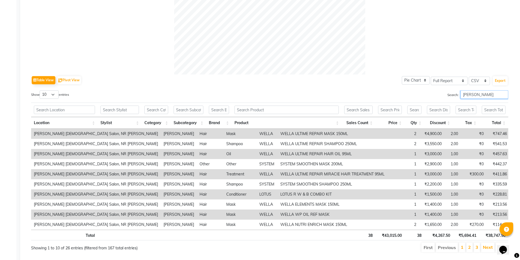
scroll to position [219, 0]
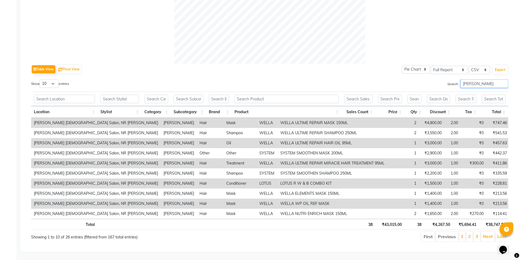
drag, startPoint x: 467, startPoint y: 80, endPoint x: 448, endPoint y: 80, distance: 18.3
click at [452, 80] on label "Search: [PERSON_NAME]" at bounding box center [477, 83] width 61 height 8
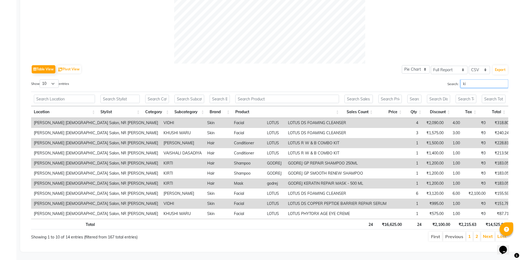
type input "k"
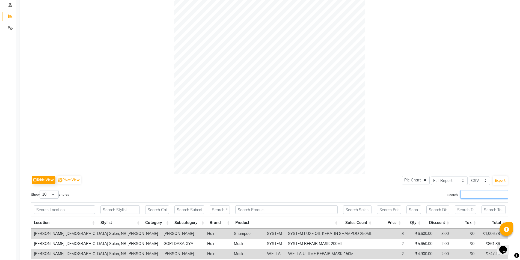
scroll to position [109, 0]
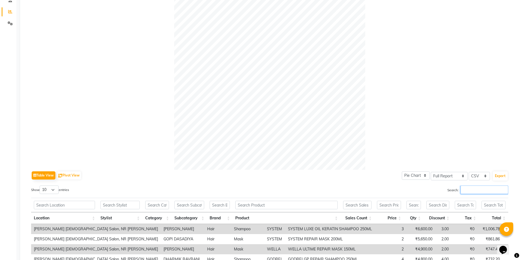
click at [472, 190] on input "Search:" at bounding box center [484, 189] width 48 height 8
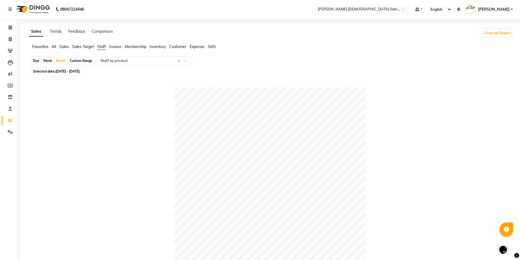
scroll to position [0, 0]
type input "[PERSON_NAME] gon"
click at [133, 62] on input "text" at bounding box center [138, 61] width 79 height 5
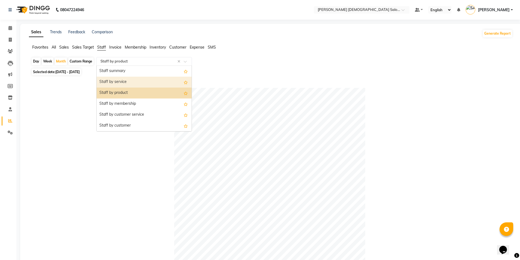
click at [138, 82] on div "Staff by service" at bounding box center [144, 82] width 95 height 11
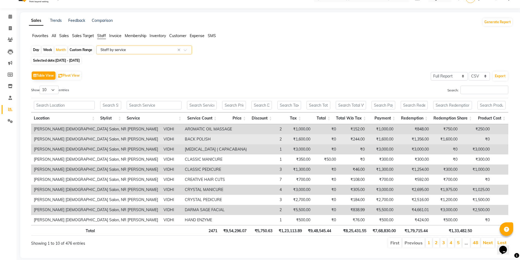
scroll to position [22, 0]
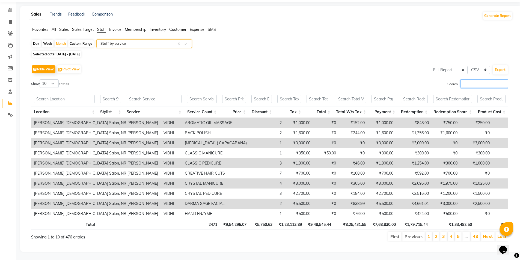
click at [481, 79] on input "Search:" at bounding box center [484, 83] width 48 height 8
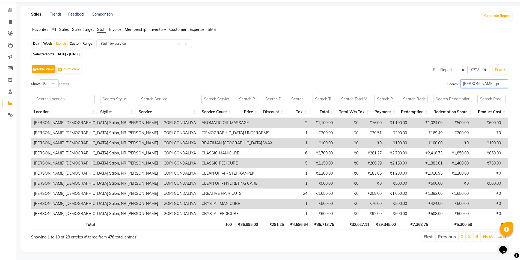
scroll to position [26, 0]
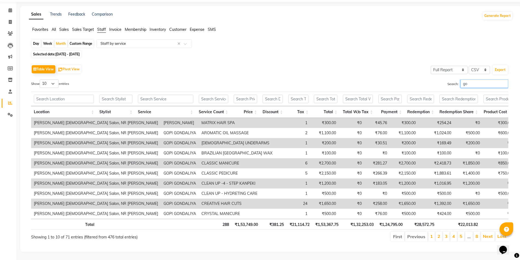
type input "g"
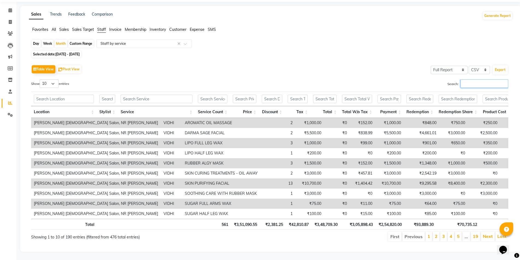
scroll to position [22, 0]
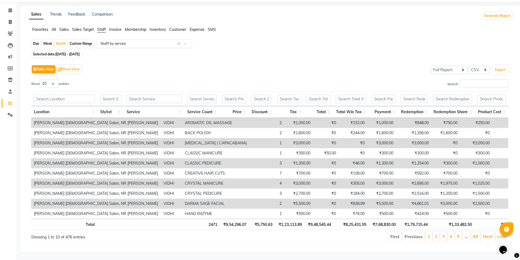
click at [153, 41] on input "text" at bounding box center [138, 43] width 79 height 5
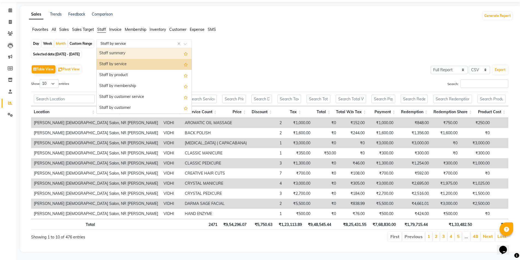
click at [154, 51] on div "Staff summary" at bounding box center [144, 53] width 95 height 11
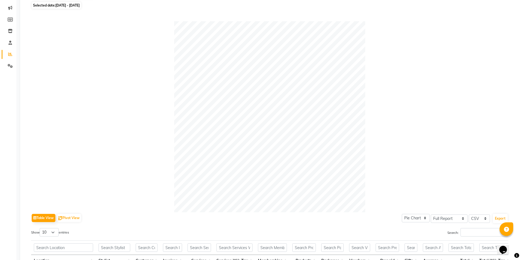
scroll to position [185, 0]
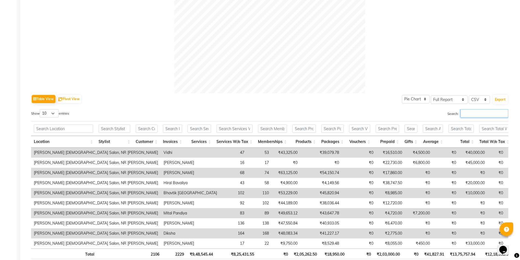
click at [468, 113] on input "Search:" at bounding box center [484, 113] width 48 height 8
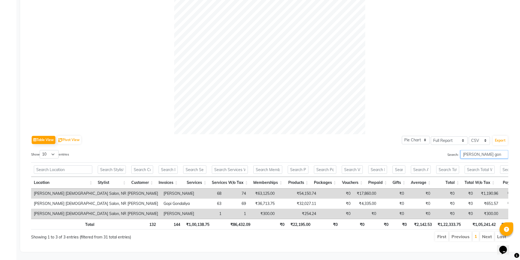
scroll to position [133, 0]
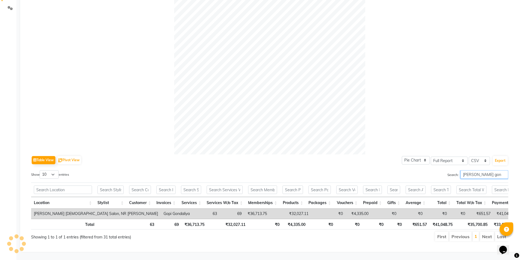
type input "[PERSON_NAME]"
drag, startPoint x: 483, startPoint y: 166, endPoint x: 445, endPoint y: 176, distance: 39.4
click at [445, 176] on div "Show 10 25 50 100 entries Search: [PERSON_NAME] Location Stylist Customer Invoi…" at bounding box center [269, 206] width 477 height 72
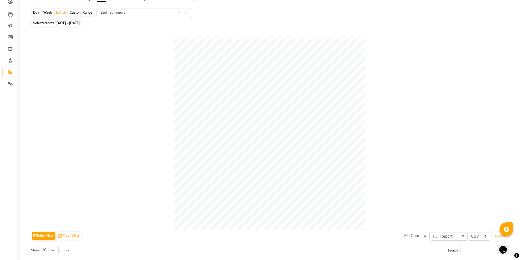
scroll to position [109, 0]
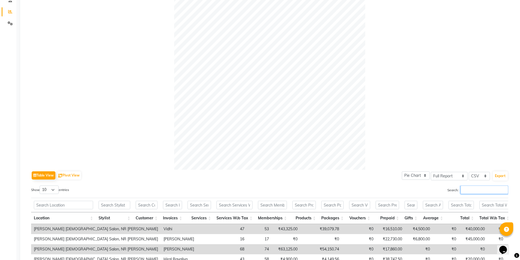
click at [479, 188] on input "Search:" at bounding box center [484, 189] width 48 height 8
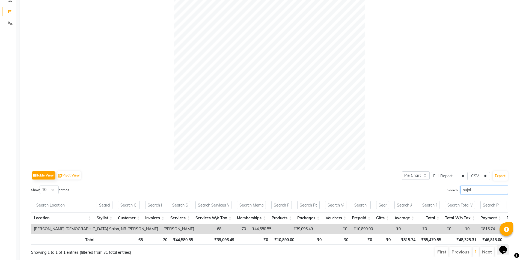
type input "sujal"
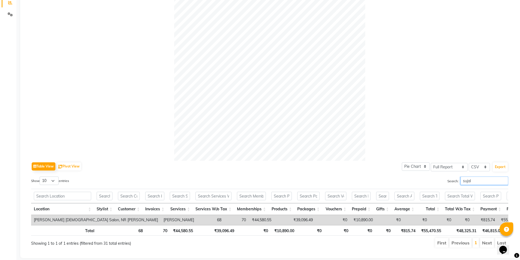
scroll to position [133, 0]
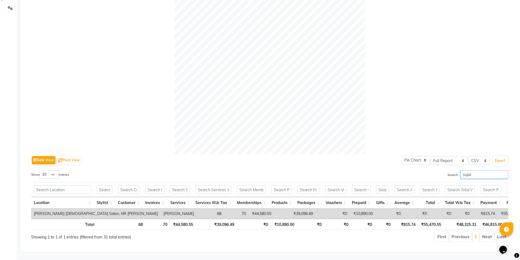
drag, startPoint x: 481, startPoint y: 165, endPoint x: 439, endPoint y: 171, distance: 41.8
click at [441, 171] on div "Search: [PERSON_NAME]" at bounding box center [391, 175] width 234 height 11
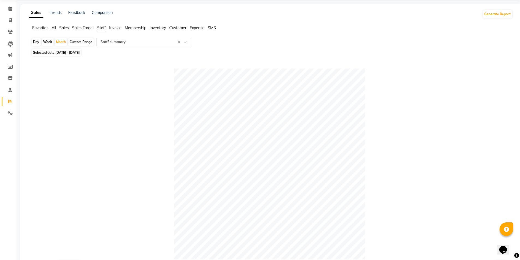
scroll to position [0, 0]
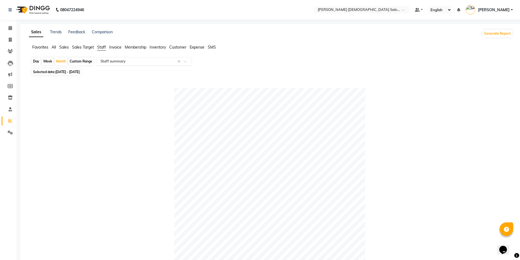
click at [140, 60] on input "text" at bounding box center [138, 61] width 79 height 5
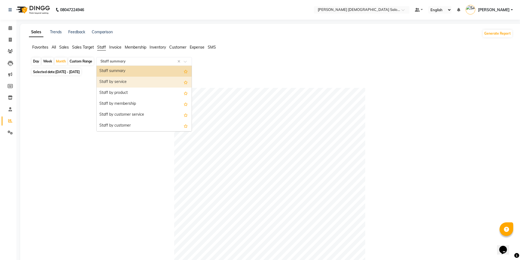
drag, startPoint x: 142, startPoint y: 83, endPoint x: 143, endPoint y: 86, distance: 3.3
click at [143, 83] on div "Staff by service" at bounding box center [144, 82] width 95 height 11
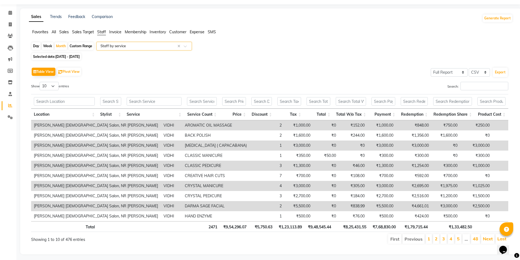
scroll to position [22, 0]
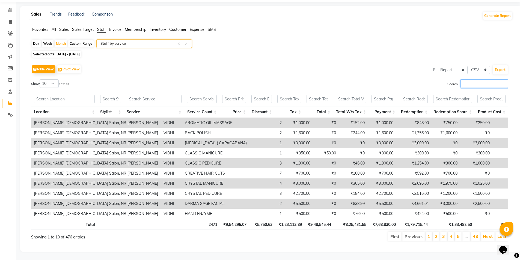
click at [472, 79] on input "Search:" at bounding box center [484, 83] width 48 height 8
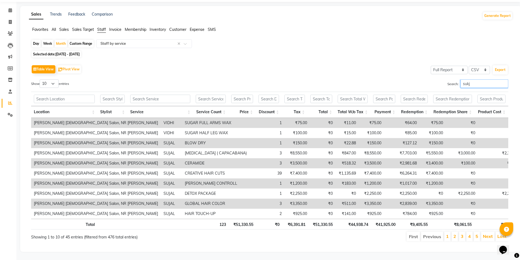
scroll to position [0, 0]
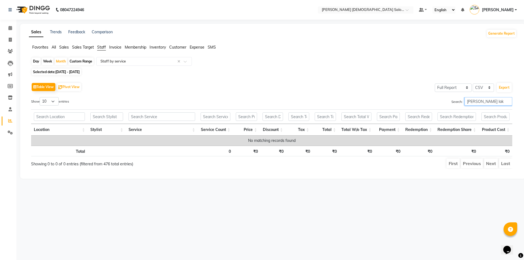
type input "[PERSON_NAME] la"
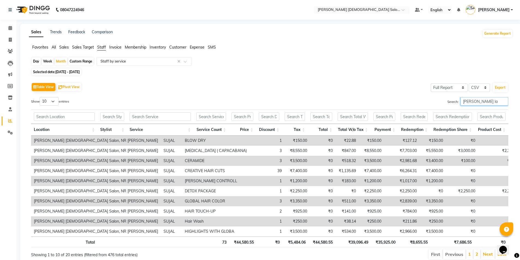
drag, startPoint x: 474, startPoint y: 98, endPoint x: 443, endPoint y: 101, distance: 31.0
click at [444, 101] on div "Search: [PERSON_NAME] la" at bounding box center [391, 102] width 234 height 11
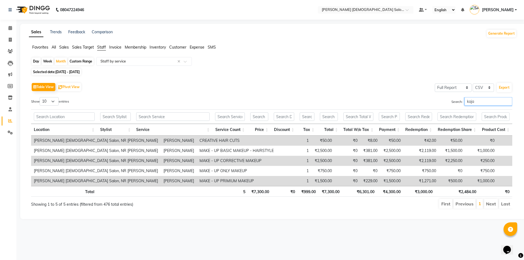
type input "kajal"
drag, startPoint x: 476, startPoint y: 99, endPoint x: 457, endPoint y: 104, distance: 19.6
click at [457, 104] on label "Search: [PERSON_NAME]" at bounding box center [481, 101] width 61 height 8
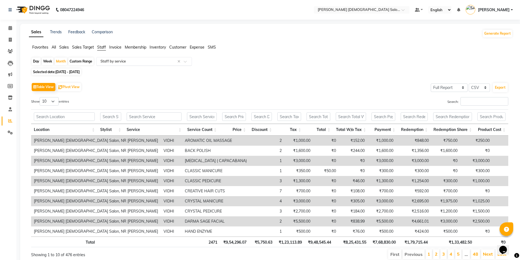
click at [168, 59] on input "text" at bounding box center [138, 61] width 79 height 5
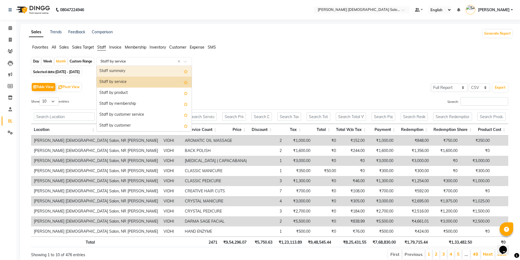
drag, startPoint x: 166, startPoint y: 71, endPoint x: 162, endPoint y: 72, distance: 4.5
click at [166, 71] on div "Staff summary" at bounding box center [144, 71] width 95 height 11
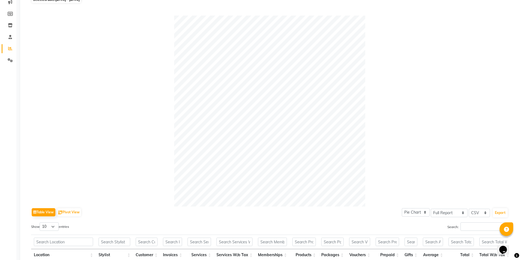
scroll to position [82, 0]
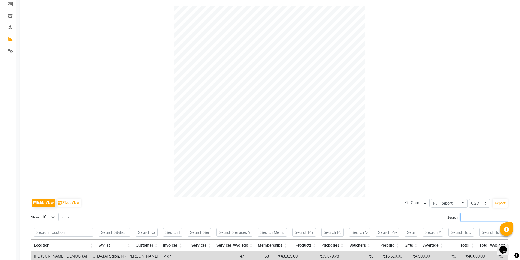
click at [476, 218] on input "Search:" at bounding box center [484, 217] width 48 height 8
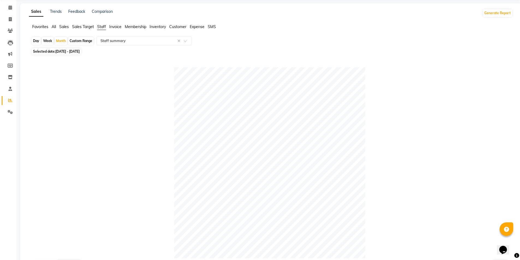
scroll to position [0, 0]
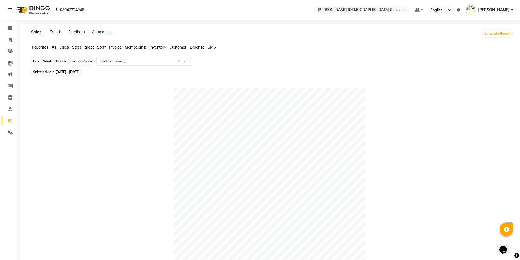
type input "kajal"
click at [58, 60] on div "Month" at bounding box center [61, 62] width 13 height 8
select select "8"
select select "2025"
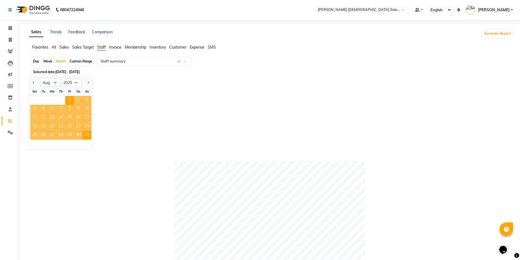
click at [65, 72] on span "[DATE] - [DATE]" at bounding box center [67, 72] width 24 height 4
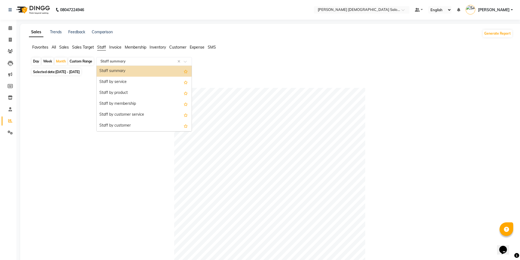
click at [126, 58] on div "Select Report Type × Staff summary ×" at bounding box center [143, 61] width 95 height 9
click at [37, 62] on div "Day" at bounding box center [36, 62] width 9 height 8
select select "8"
select select "2025"
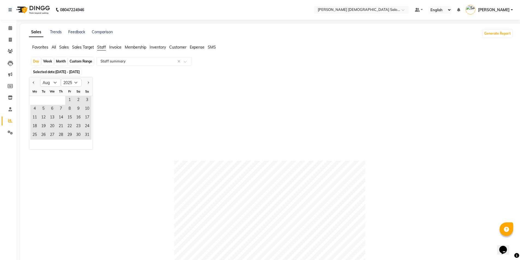
click at [56, 46] on ul "Favorites All Sales Sales Target Staff Invoice Membership Inventory Customer Ex…" at bounding box center [270, 47] width 483 height 6
click at [56, 47] on span "All" at bounding box center [54, 47] width 4 height 5
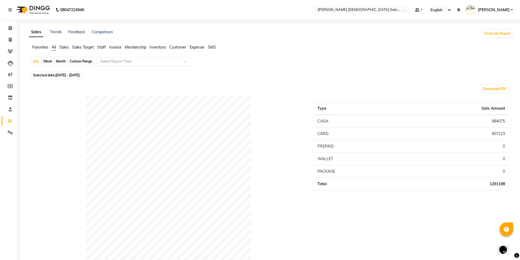
click at [109, 62] on input "text" at bounding box center [138, 61] width 79 height 5
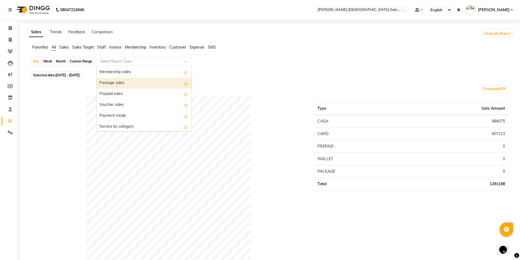
scroll to position [55, 0]
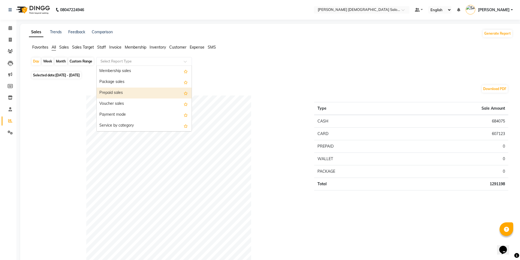
click at [125, 91] on div "Prepaid sales" at bounding box center [144, 93] width 95 height 11
select select "full_report"
select select "csv"
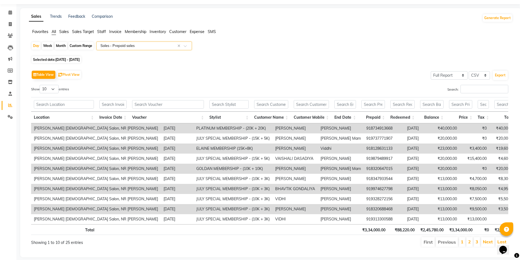
scroll to position [29, 0]
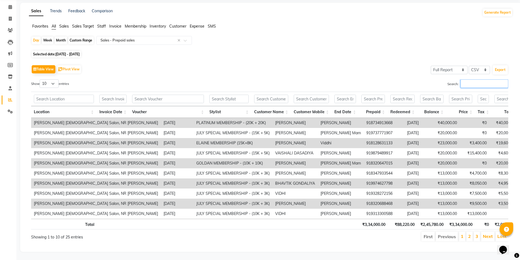
click at [467, 79] on input "Search:" at bounding box center [484, 83] width 48 height 8
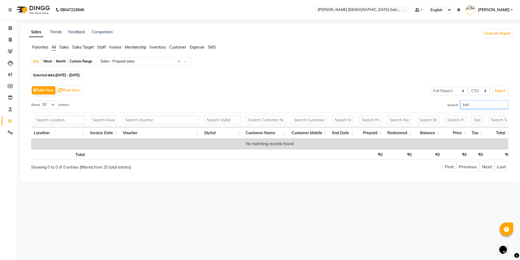
scroll to position [0, 0]
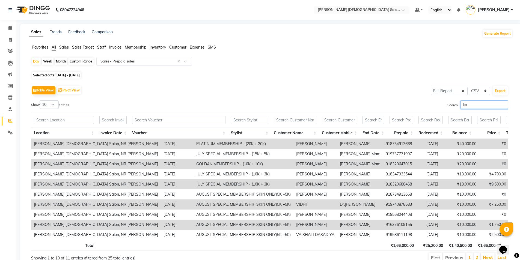
type input "kaj"
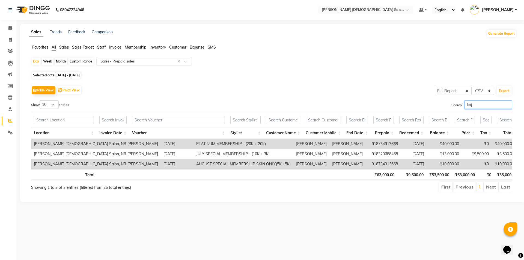
drag, startPoint x: 460, startPoint y: 106, endPoint x: 443, endPoint y: 106, distance: 16.9
click at [443, 106] on div "Search: [PERSON_NAME]" at bounding box center [394, 105] width 236 height 11
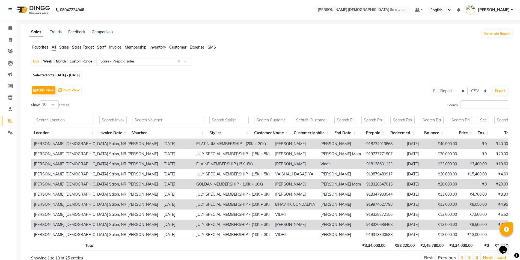
click at [134, 61] on input "text" at bounding box center [138, 61] width 79 height 5
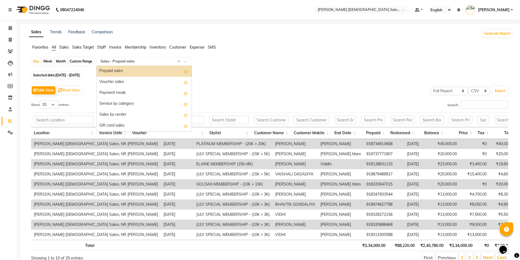
scroll to position [22, 0]
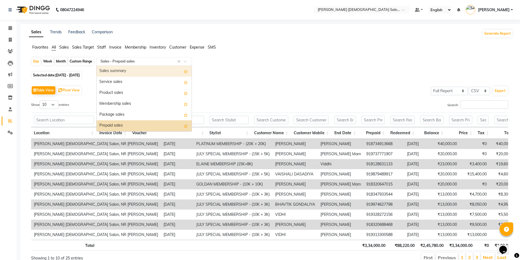
click at [135, 72] on div "Sales summary" at bounding box center [144, 71] width 95 height 11
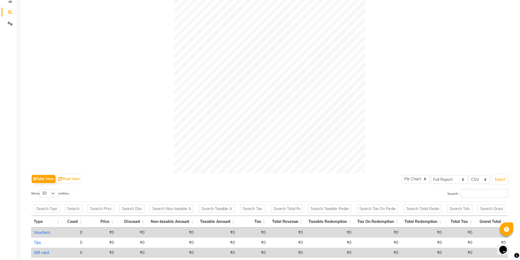
scroll to position [109, 0]
click at [474, 191] on input "Search:" at bounding box center [484, 193] width 48 height 8
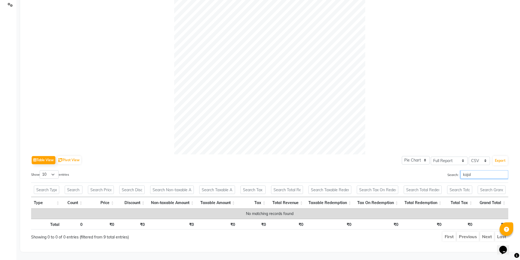
type input "kajal"
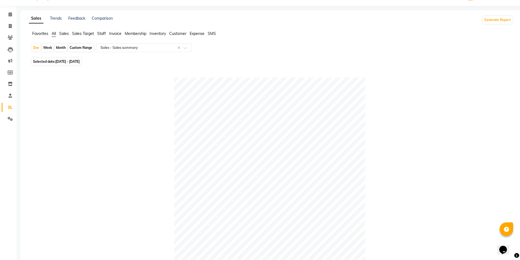
scroll to position [0, 0]
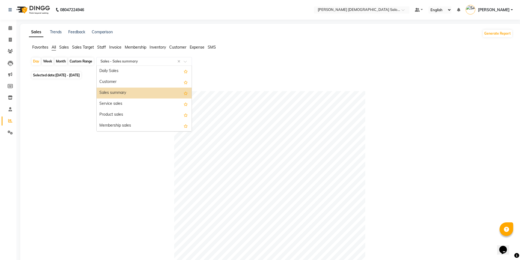
click at [129, 60] on input "text" at bounding box center [138, 61] width 79 height 5
click at [134, 73] on div "Daily Sales" at bounding box center [144, 71] width 95 height 11
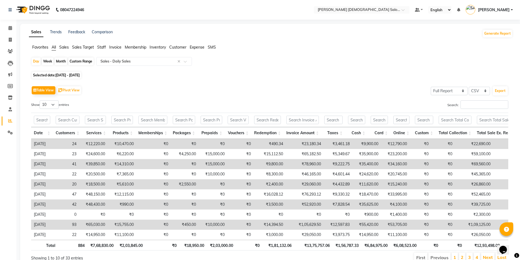
click at [102, 47] on span "Staff" at bounding box center [101, 47] width 9 height 5
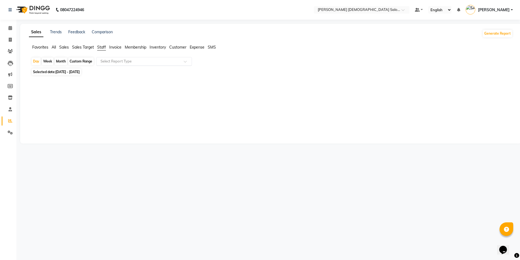
click at [113, 59] on input "text" at bounding box center [138, 61] width 79 height 5
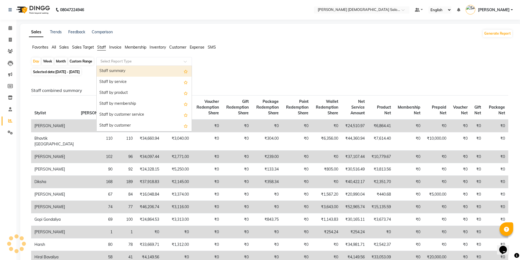
click at [127, 70] on div "Staff summary" at bounding box center [144, 71] width 95 height 11
select select "full_report"
select select "csv"
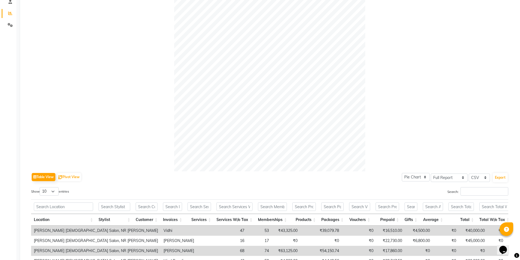
scroll to position [136, 0]
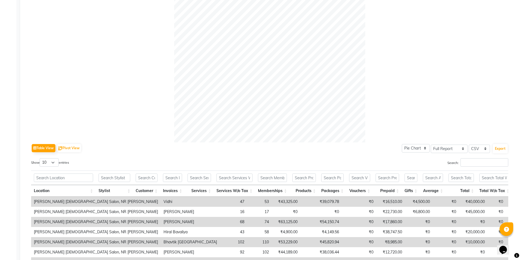
click at [473, 156] on div "Table View Pivot View Pie Chart Bar Chart Select Full Report Filtered Report Se…" at bounding box center [269, 231] width 477 height 178
click at [476, 161] on input "Search:" at bounding box center [484, 162] width 48 height 8
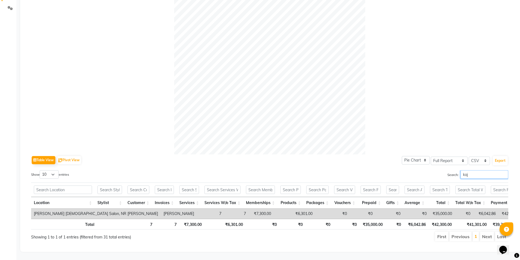
scroll to position [133, 0]
type input "kajal"
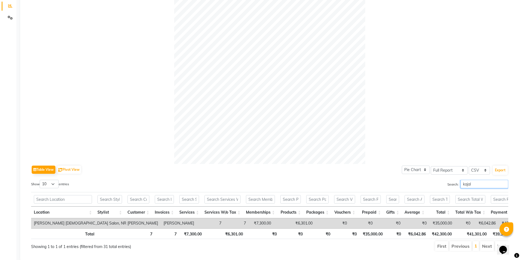
scroll to position [105, 0]
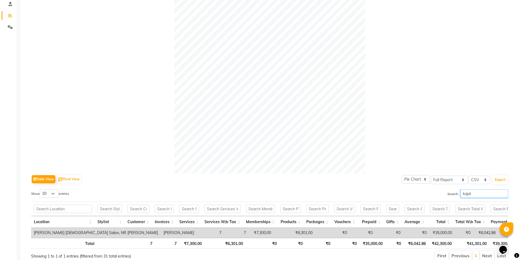
drag, startPoint x: 472, startPoint y: 191, endPoint x: 449, endPoint y: 193, distance: 23.0
click at [449, 193] on label "Search: [PERSON_NAME]" at bounding box center [477, 193] width 61 height 8
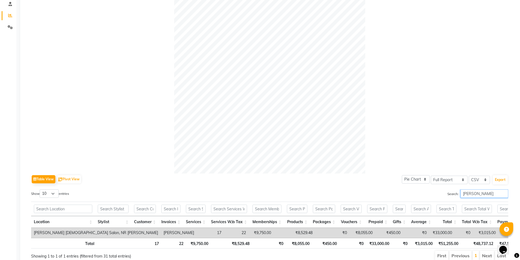
type input "[PERSON_NAME]"
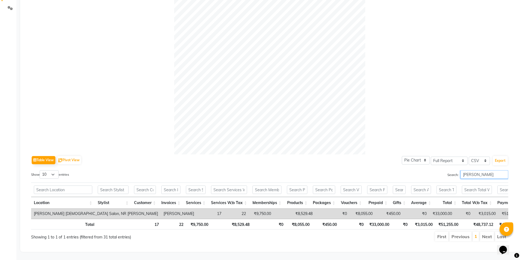
scroll to position [133, 0]
drag, startPoint x: 479, startPoint y: 168, endPoint x: 454, endPoint y: 173, distance: 26.2
click at [454, 173] on div "Show 10 25 50 100 entries Search: [PERSON_NAME] Location Stylist Customer Invoi…" at bounding box center [269, 206] width 477 height 72
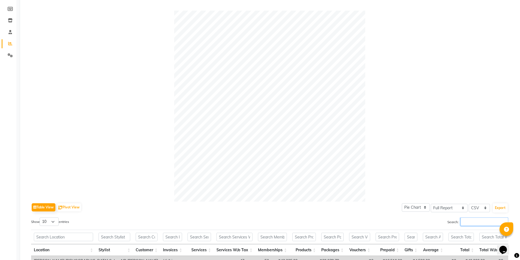
scroll to position [23, 0]
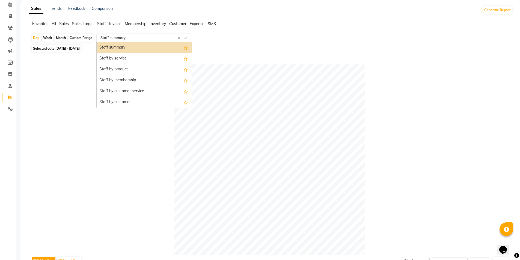
click at [136, 36] on input "text" at bounding box center [138, 37] width 79 height 5
click at [149, 64] on div "Staff by service" at bounding box center [144, 58] width 95 height 11
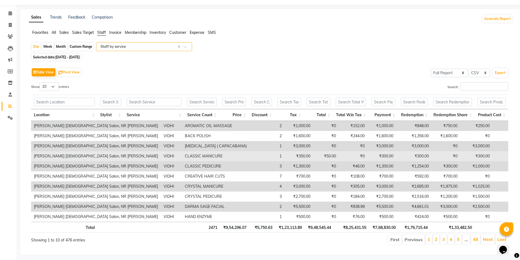
scroll to position [22, 0]
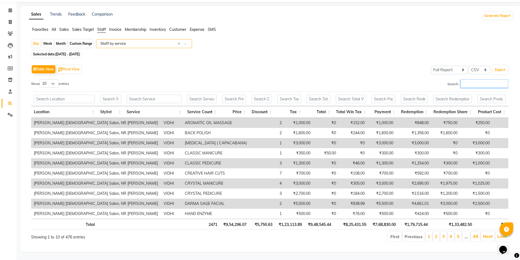
click at [479, 79] on input "Search:" at bounding box center [484, 83] width 48 height 8
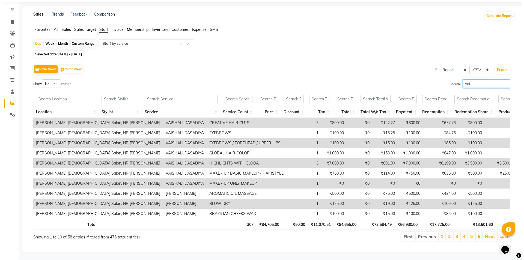
scroll to position [0, 0]
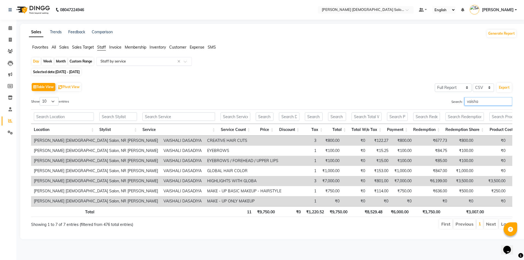
type input "vaisha"
click at [117, 60] on input "text" at bounding box center [138, 61] width 79 height 5
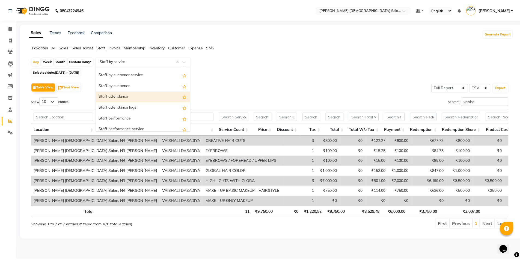
scroll to position [27, 0]
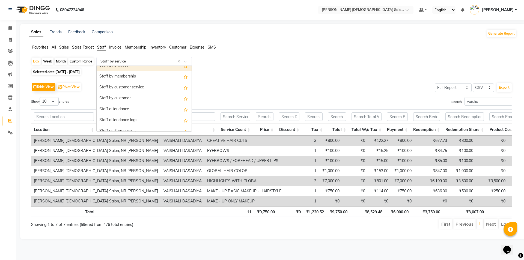
click at [66, 47] on span "Sales" at bounding box center [64, 47] width 10 height 5
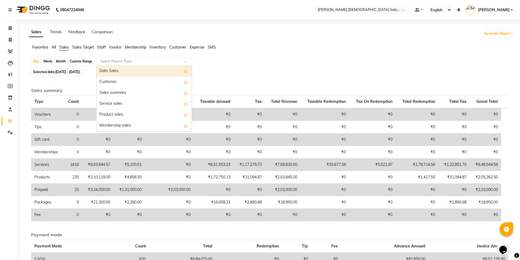
click at [137, 59] on input "text" at bounding box center [138, 61] width 79 height 5
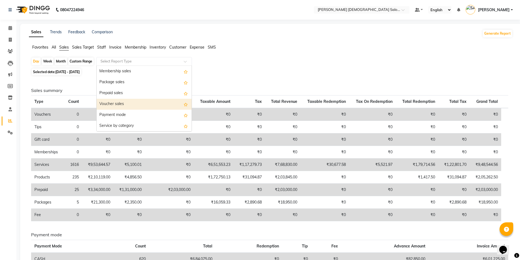
scroll to position [55, 0]
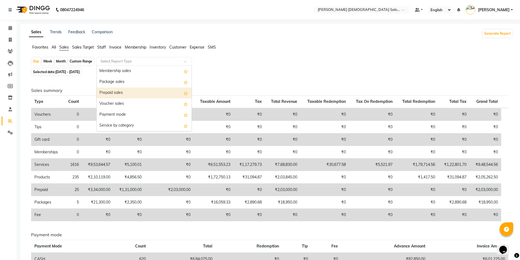
click at [125, 90] on div "Prepaid sales" at bounding box center [144, 93] width 95 height 11
select select "full_report"
select select "csv"
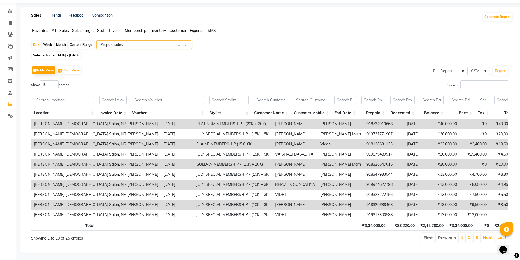
scroll to position [26, 0]
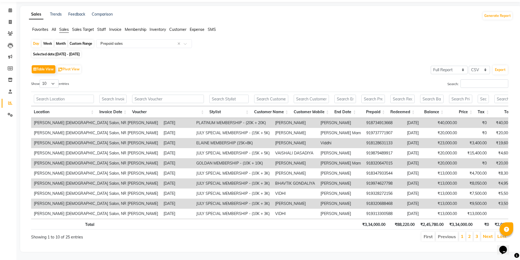
drag, startPoint x: 458, startPoint y: 75, endPoint x: 462, endPoint y: 74, distance: 3.8
click at [463, 79] on label "Search:" at bounding box center [477, 83] width 61 height 8
click at [469, 79] on input "Search:" at bounding box center [484, 83] width 48 height 8
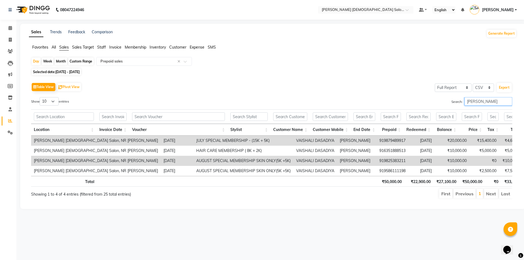
scroll to position [0, 15]
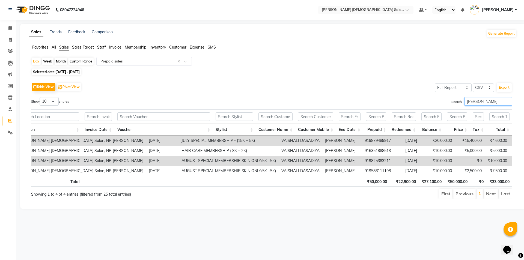
type input "[PERSON_NAME]"
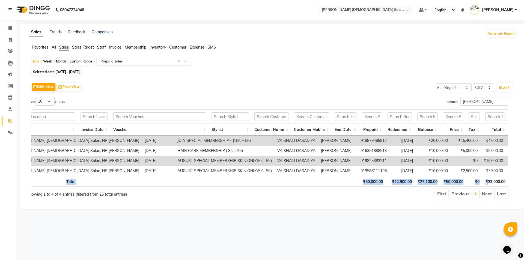
drag, startPoint x: 491, startPoint y: 186, endPoint x: 516, endPoint y: 184, distance: 25.4
click at [516, 183] on div "Table View Pivot View Select Full Report Filtered Report Select CSV PDF Export …" at bounding box center [272, 140] width 490 height 127
drag, startPoint x: 484, startPoint y: 98, endPoint x: 451, endPoint y: 109, distance: 34.4
click at [452, 109] on div "Show 10 25 50 100 entries Search: [PERSON_NAME] Location Invoice Date Voucher S…" at bounding box center [271, 148] width 481 height 102
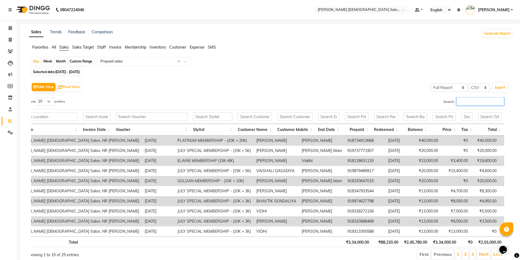
scroll to position [0, 0]
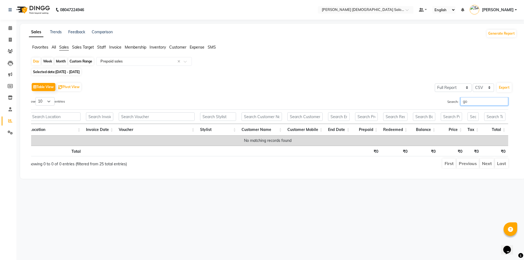
type input "g"
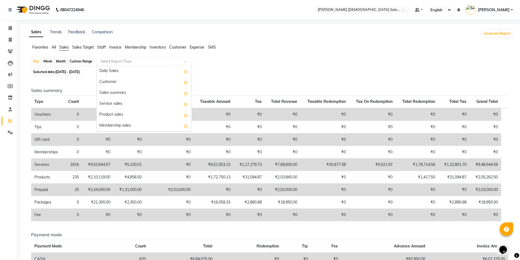
click at [126, 59] on input "text" at bounding box center [138, 61] width 79 height 5
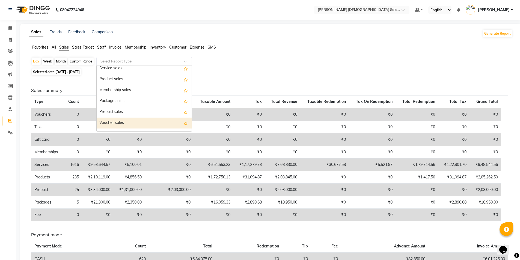
scroll to position [22, 0]
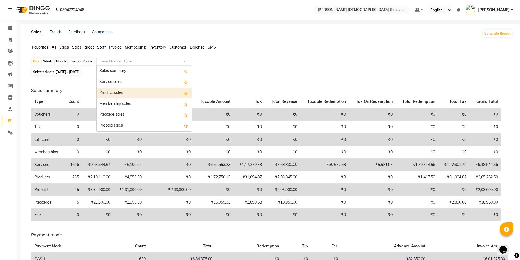
click at [131, 91] on div "Product sales" at bounding box center [144, 93] width 95 height 11
select select "full_report"
select select "csv"
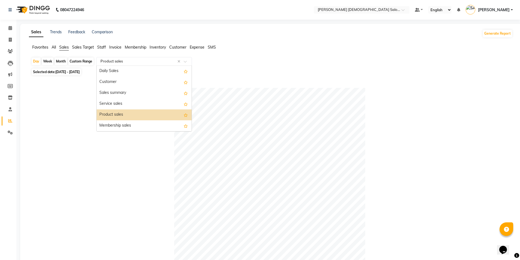
click at [163, 62] on input "text" at bounding box center [138, 61] width 79 height 5
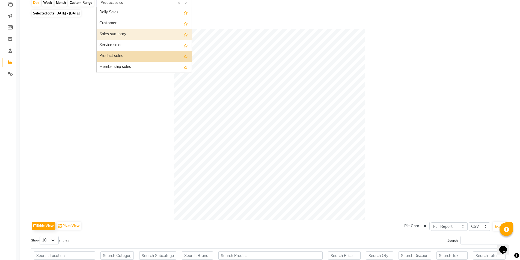
scroll to position [0, 0]
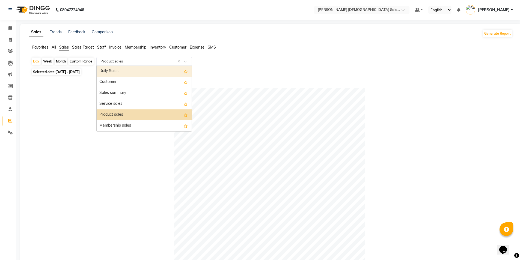
click at [103, 47] on span "Staff" at bounding box center [101, 47] width 9 height 5
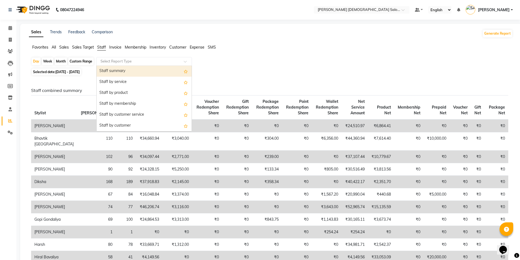
click at [128, 59] on input "text" at bounding box center [138, 61] width 79 height 5
click at [158, 74] on div "Staff summary" at bounding box center [144, 71] width 95 height 11
select select "full_report"
select select "csv"
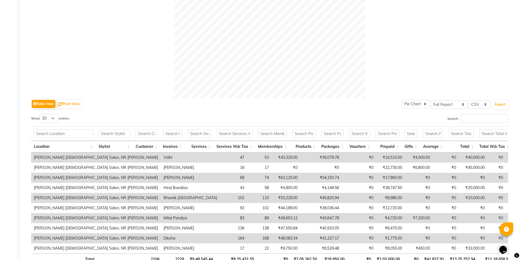
scroll to position [191, 0]
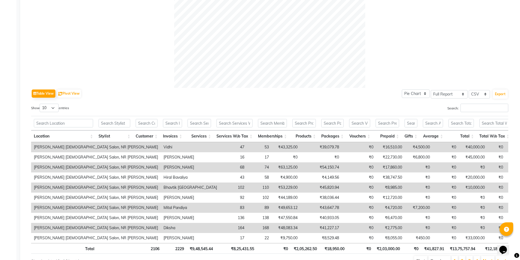
click at [488, 101] on div "Table View Pivot View Pie Chart Bar Chart Select Full Report Filtered Report Se…" at bounding box center [269, 177] width 477 height 178
click at [488, 104] on input "Search:" at bounding box center [484, 108] width 48 height 8
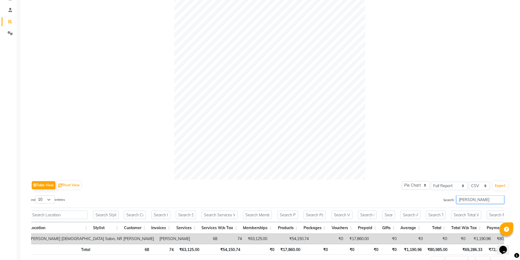
scroll to position [51, 0]
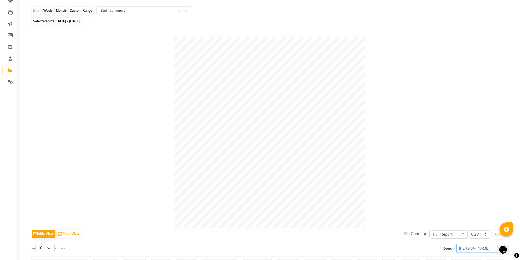
type input "[PERSON_NAME]"
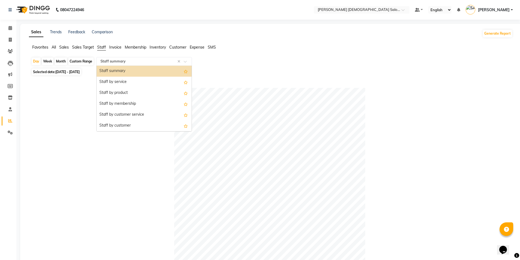
click at [144, 61] on input "text" at bounding box center [138, 61] width 79 height 5
click at [139, 83] on div "Staff by service" at bounding box center [144, 82] width 95 height 11
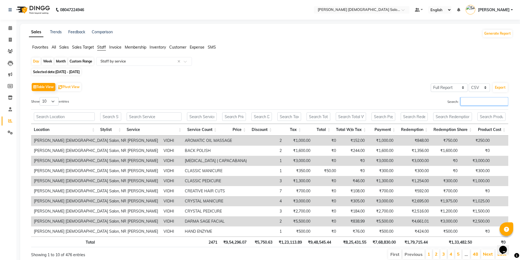
click at [483, 103] on input "Search:" at bounding box center [484, 101] width 48 height 8
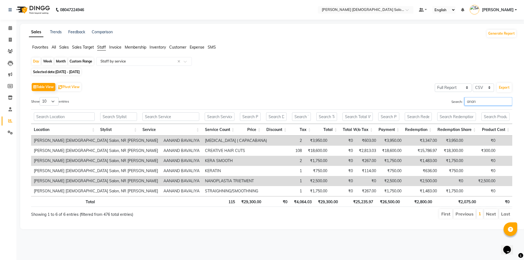
type input "anan"
click at [136, 46] on span "Membership" at bounding box center [136, 47] width 22 height 5
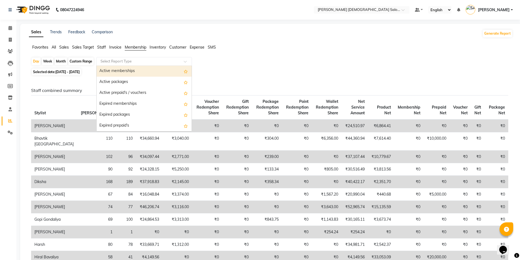
click at [161, 61] on input "text" at bounding box center [138, 61] width 79 height 5
click at [220, 62] on div "Day Week Month Custom Range Select Report Type Active memberships Active packag…" at bounding box center [270, 62] width 479 height 10
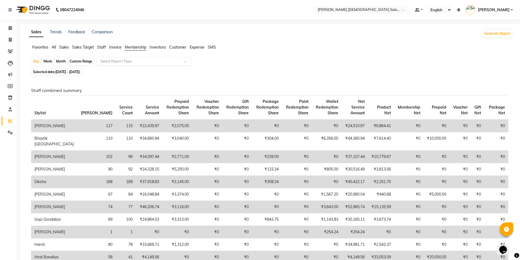
click at [130, 63] on input "text" at bounding box center [138, 61] width 79 height 5
click at [238, 73] on div "Selected date: [DATE] - [DATE]" at bounding box center [271, 72] width 481 height 6
click at [11, 119] on icon at bounding box center [10, 121] width 4 height 4
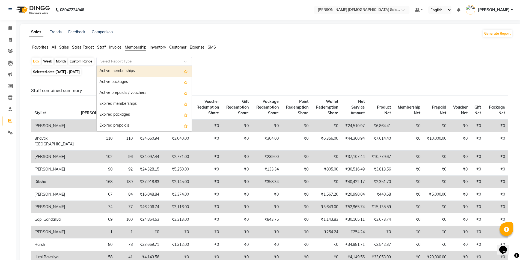
click at [151, 63] on input "text" at bounding box center [138, 61] width 79 height 5
click at [272, 66] on div "Day Week Month Custom Range Select Report Type Active memberships Active packag…" at bounding box center [270, 62] width 479 height 10
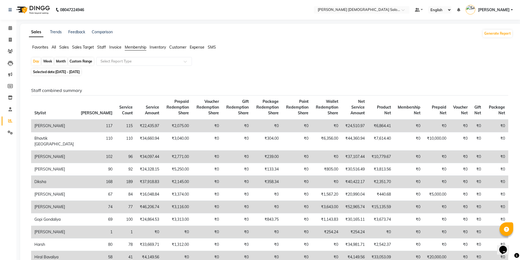
click at [104, 49] on span "Staff" at bounding box center [101, 47] width 9 height 5
click at [138, 63] on input "text" at bounding box center [138, 61] width 79 height 5
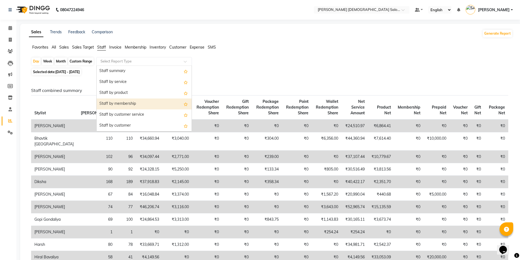
click at [143, 104] on div "Staff by membership" at bounding box center [144, 103] width 95 height 11
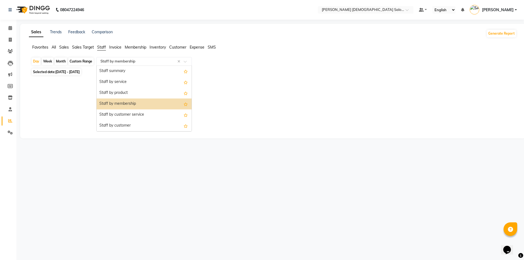
click at [166, 63] on input "text" at bounding box center [138, 61] width 79 height 5
click at [142, 72] on div "Staff summary" at bounding box center [144, 71] width 95 height 11
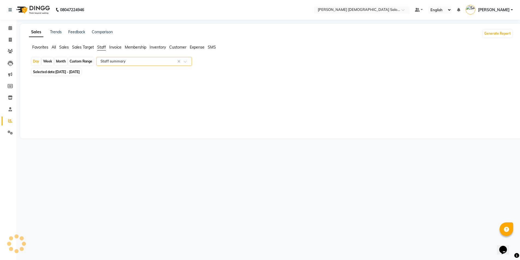
select select "full_report"
select select "csv"
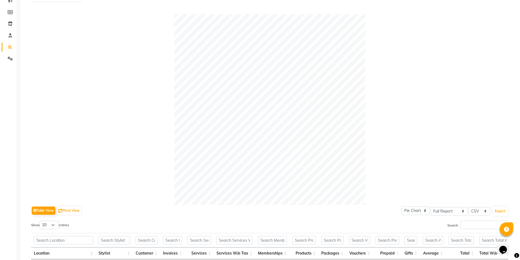
scroll to position [164, 0]
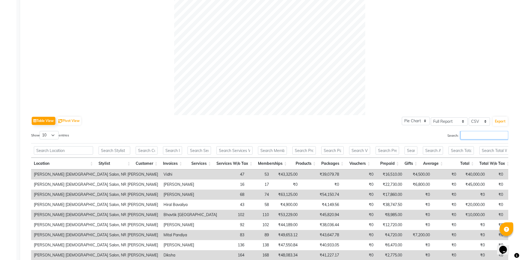
click at [481, 131] on input "Search:" at bounding box center [484, 135] width 48 height 8
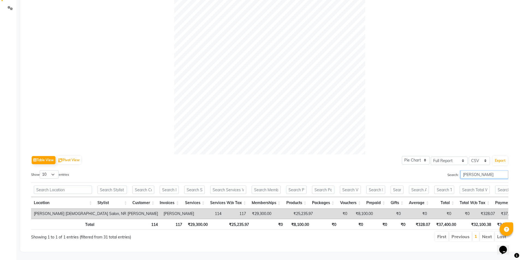
scroll to position [0, 0]
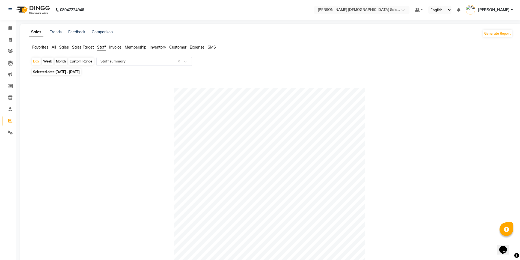
type input "[PERSON_NAME]"
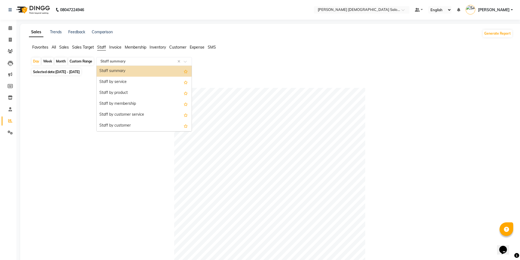
click at [140, 59] on input "text" at bounding box center [138, 61] width 79 height 5
click at [144, 92] on div "Staff by product" at bounding box center [144, 93] width 95 height 11
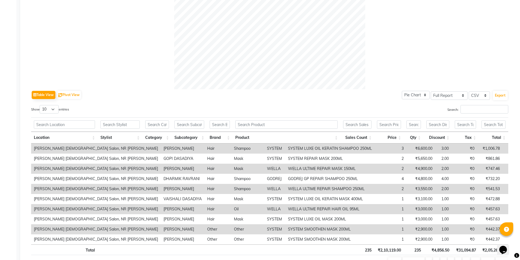
scroll to position [191, 0]
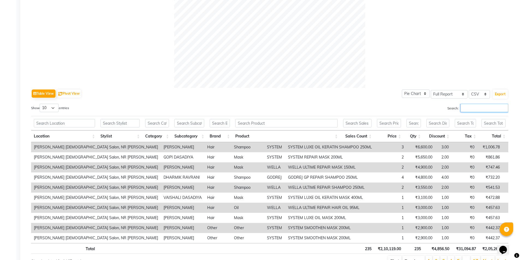
click at [464, 105] on input "Search:" at bounding box center [484, 108] width 48 height 8
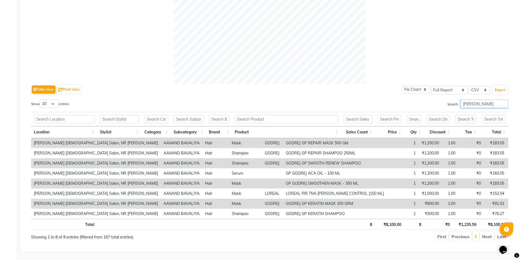
scroll to position [199, 0]
type input "[PERSON_NAME]"
click at [48, 100] on select "10 25 50 100" at bounding box center [49, 104] width 19 height 8
select select "100"
click at [40, 100] on select "10 25 50 100" at bounding box center [49, 104] width 19 height 8
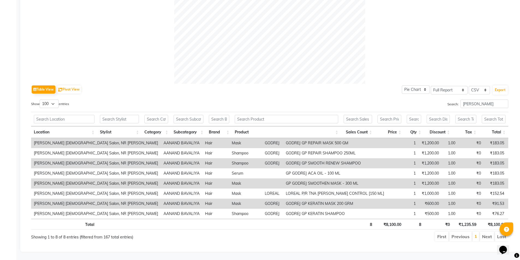
click at [74, 134] on div "Location Stylist Category Subcategory Brand Product Sales Count Price Qty Disco…" at bounding box center [269, 170] width 477 height 121
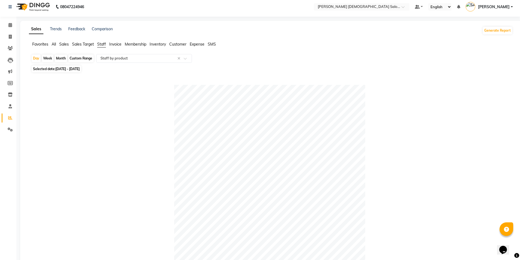
scroll to position [0, 0]
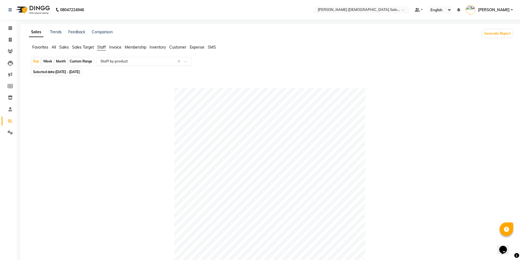
click at [140, 64] on div "Select Report Type × Staff by product ×" at bounding box center [143, 61] width 95 height 9
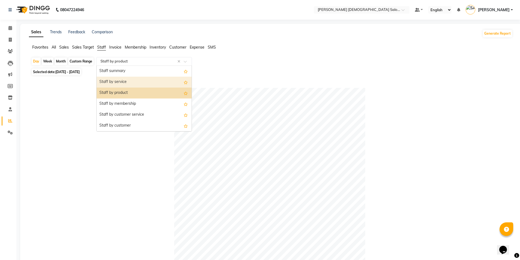
click at [151, 80] on div "Staff by service" at bounding box center [144, 82] width 95 height 11
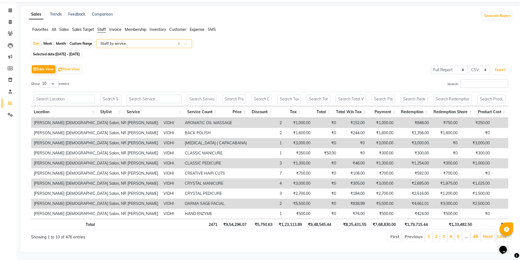
scroll to position [22, 0]
click at [471, 79] on input "Search:" at bounding box center [484, 83] width 48 height 8
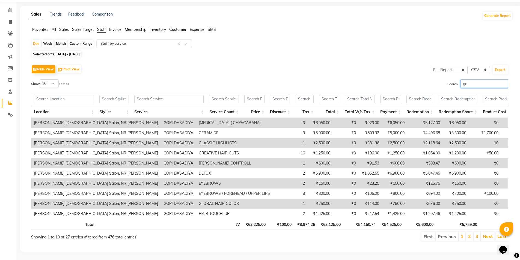
type input "g"
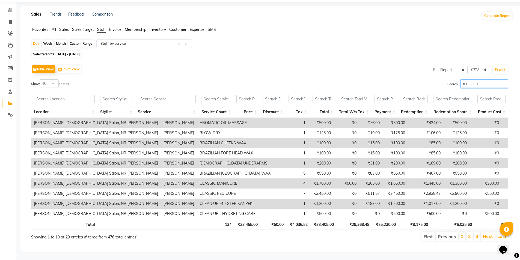
click at [498, 81] on input "manisha" at bounding box center [484, 83] width 48 height 8
drag, startPoint x: 498, startPoint y: 81, endPoint x: 499, endPoint y: 77, distance: 4.4
click at [484, 79] on input "manisha" at bounding box center [484, 83] width 48 height 8
click at [503, 81] on input "manish" at bounding box center [484, 83] width 48 height 8
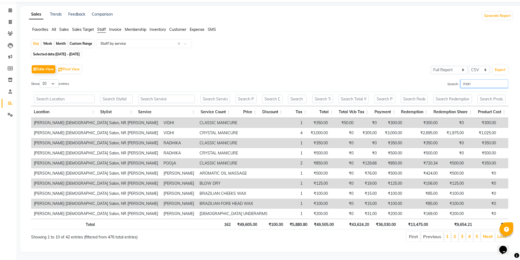
click at [502, 81] on input "man" at bounding box center [484, 83] width 48 height 8
type input "m"
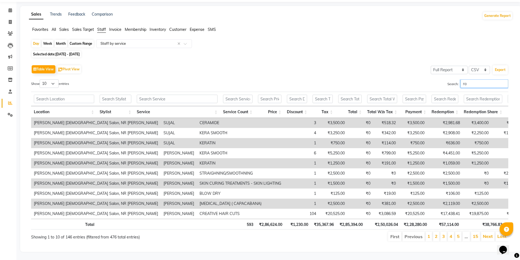
type input "r"
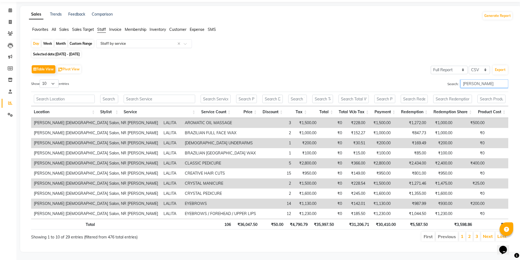
type input "[PERSON_NAME]"
click at [122, 41] on input "text" at bounding box center [138, 43] width 79 height 5
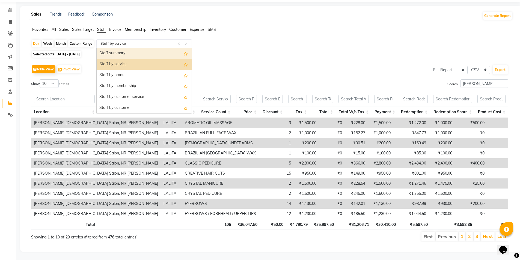
click at [141, 48] on div "Staff summary" at bounding box center [144, 53] width 95 height 11
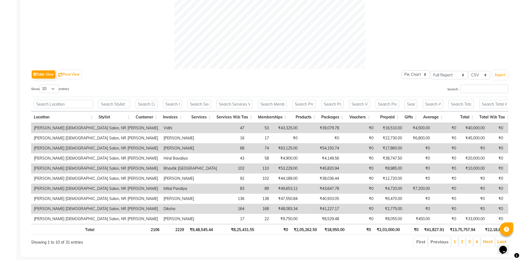
scroll to position [213, 0]
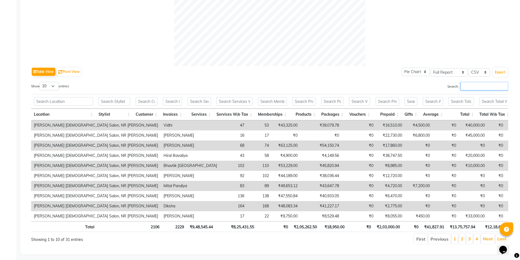
click at [485, 87] on input "Search:" at bounding box center [484, 86] width 48 height 8
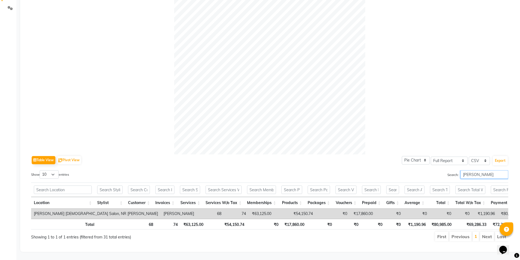
scroll to position [133, 0]
click at [487, 170] on input "[PERSON_NAME]" at bounding box center [484, 174] width 48 height 8
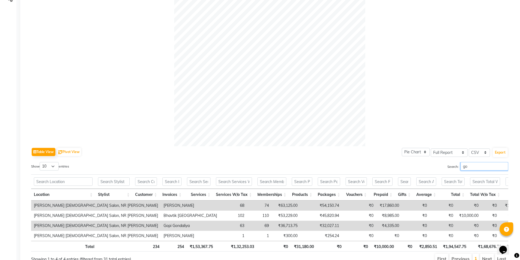
type input "g"
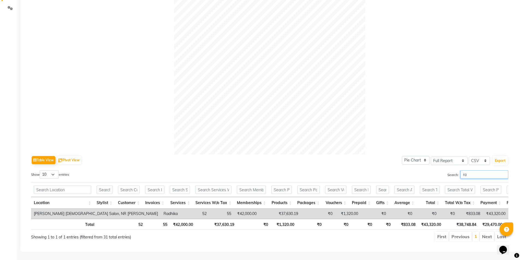
type input "r"
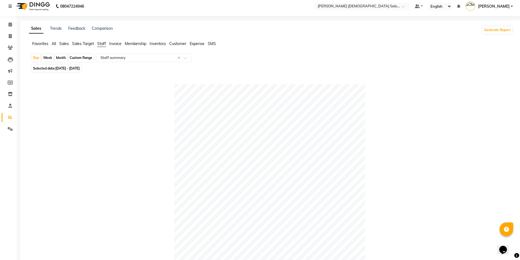
scroll to position [0, 0]
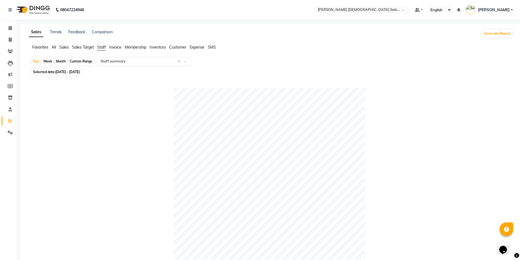
type input "l"
click at [136, 62] on input "text" at bounding box center [138, 61] width 79 height 5
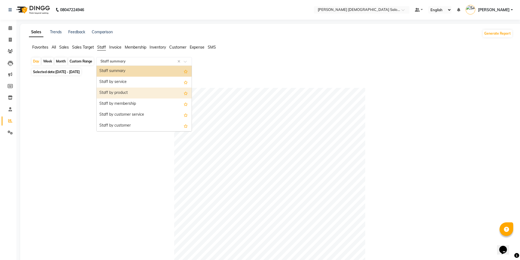
click at [149, 91] on div "Staff by product" at bounding box center [144, 93] width 95 height 11
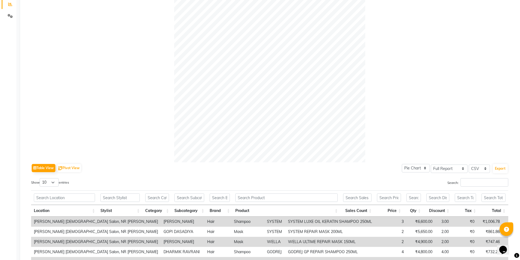
scroll to position [136, 0]
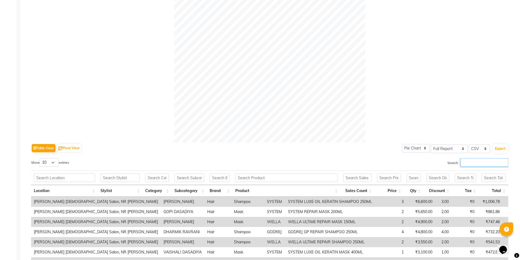
click at [472, 162] on input "Search:" at bounding box center [484, 162] width 48 height 8
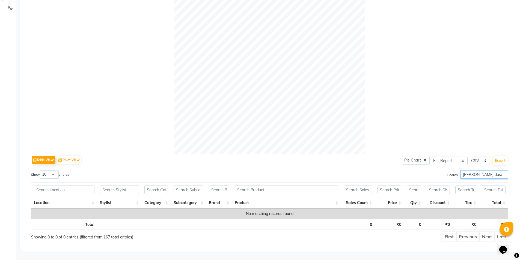
scroll to position [191, 0]
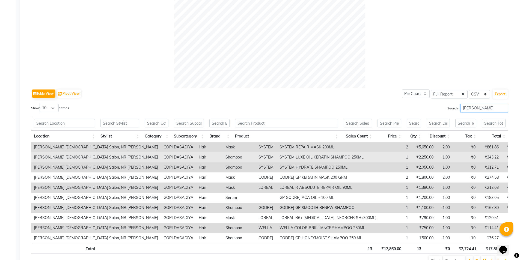
type input "[PERSON_NAME]"
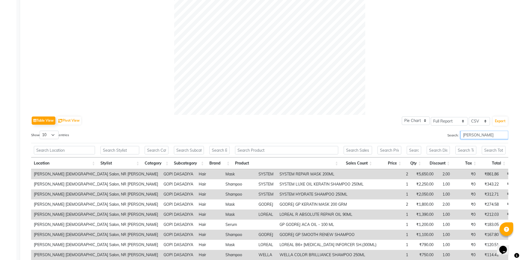
scroll to position [164, 0]
click at [499, 136] on input "[PERSON_NAME]" at bounding box center [484, 135] width 48 height 8
click at [503, 135] on input "[PERSON_NAME]" at bounding box center [484, 135] width 48 height 8
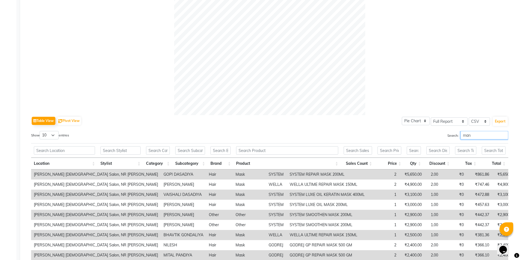
scroll to position [159, 0]
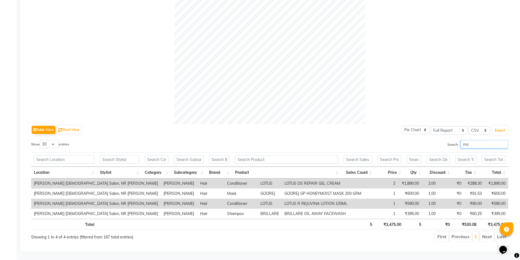
type input "m"
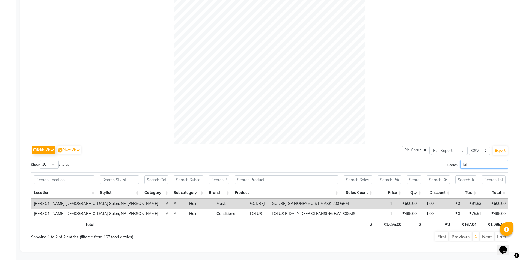
scroll to position [139, 0]
type input "l"
type input "r"
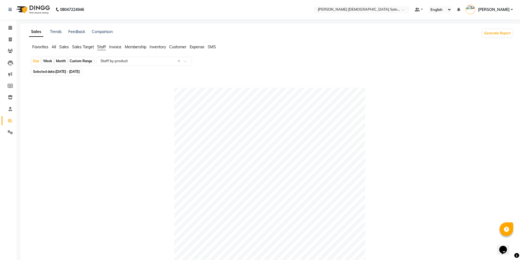
scroll to position [0, 0]
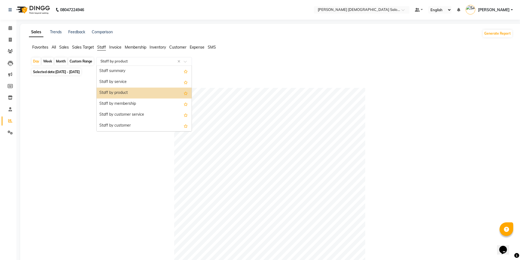
click at [158, 58] on div "Select Report Type × Staff by product ×" at bounding box center [143, 61] width 95 height 9
click at [136, 103] on div "Staff by membership" at bounding box center [144, 103] width 95 height 11
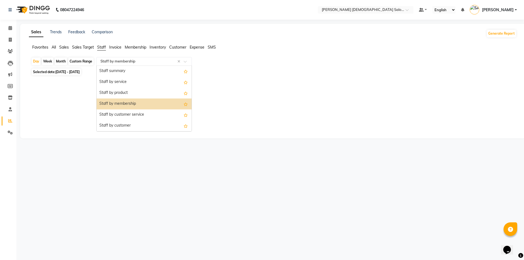
click at [177, 62] on input "text" at bounding box center [138, 61] width 79 height 5
click at [168, 67] on div "Staff summary" at bounding box center [144, 71] width 95 height 11
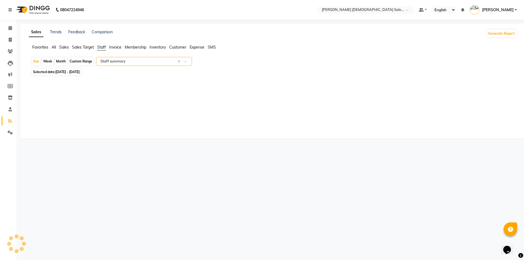
select select "full_report"
select select "csv"
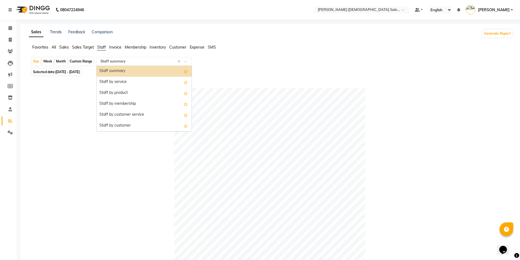
click at [177, 60] on input "text" at bounding box center [138, 61] width 79 height 5
click at [174, 84] on div "Staff by service" at bounding box center [144, 82] width 95 height 11
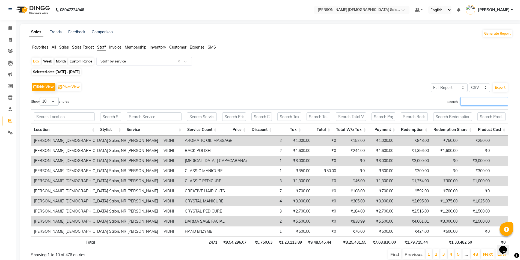
click at [479, 102] on input "Search:" at bounding box center [484, 101] width 48 height 8
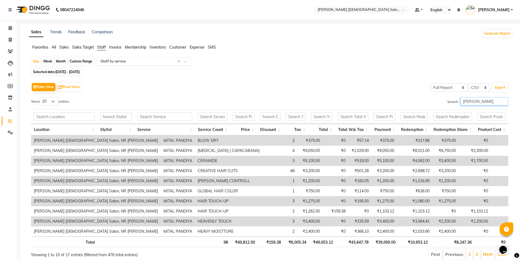
type input "[PERSON_NAME]"
click at [149, 60] on input "text" at bounding box center [138, 61] width 79 height 5
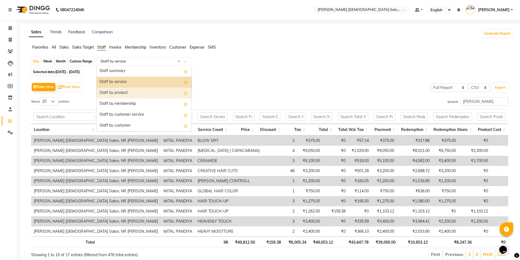
drag, startPoint x: 159, startPoint y: 90, endPoint x: 159, endPoint y: 86, distance: 4.1
click at [159, 89] on div "Staff by product" at bounding box center [144, 93] width 95 height 11
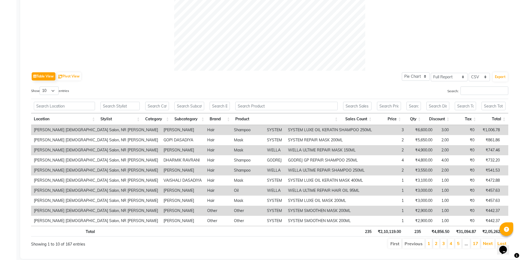
scroll to position [219, 0]
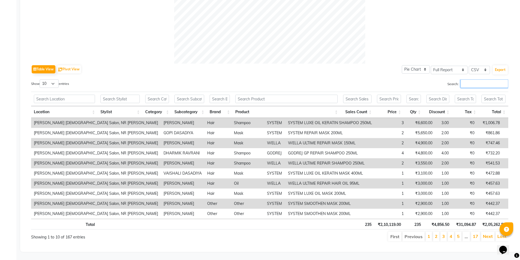
click at [485, 79] on input "Search:" at bounding box center [484, 83] width 48 height 8
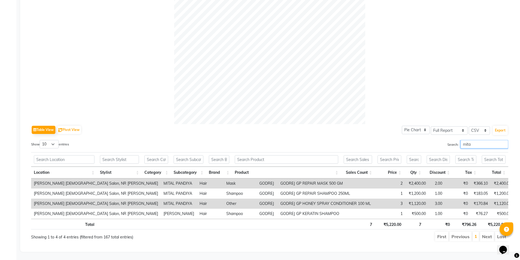
scroll to position [149, 0]
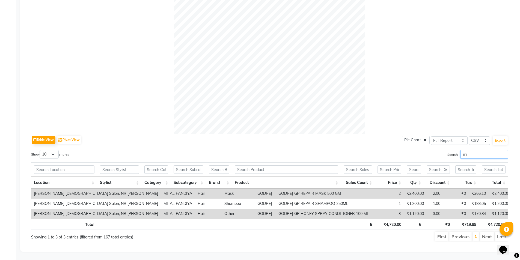
type input "m"
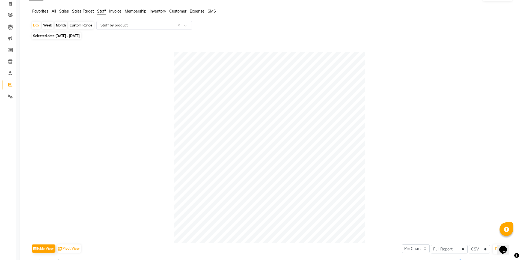
scroll to position [28, 0]
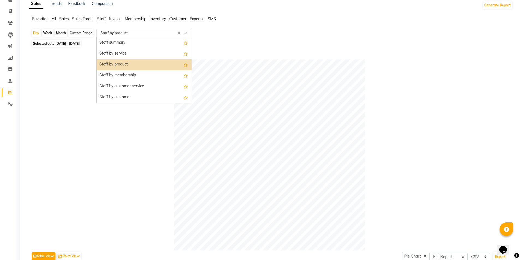
click at [144, 34] on input "text" at bounding box center [138, 32] width 79 height 5
click at [151, 44] on div "Staff summary" at bounding box center [144, 42] width 95 height 11
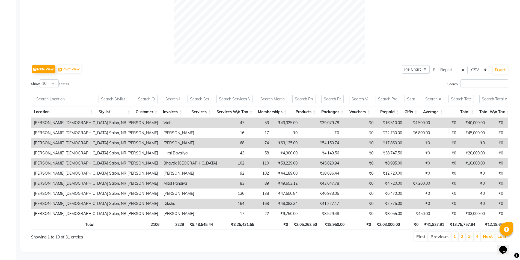
scroll to position [219, 0]
click at [460, 79] on input "Search:" at bounding box center [484, 83] width 48 height 8
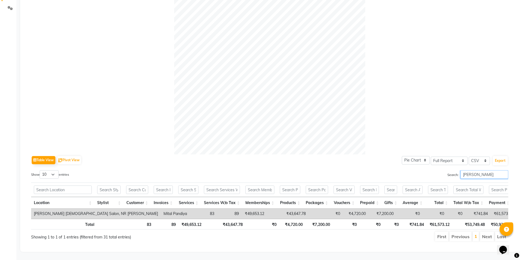
scroll to position [0, 0]
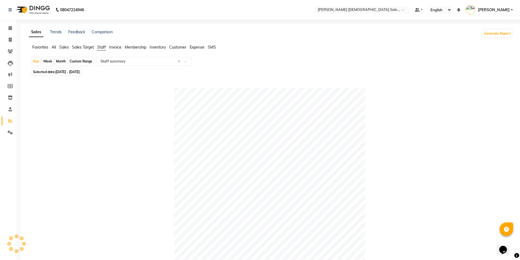
type input "[PERSON_NAME]"
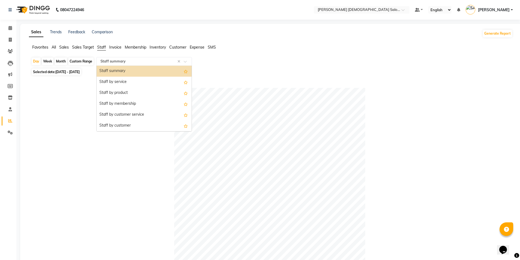
click at [112, 60] on div "Select Report Type × Staff summary ×" at bounding box center [143, 61] width 95 height 9
click at [113, 80] on div "Staff by service" at bounding box center [144, 82] width 95 height 11
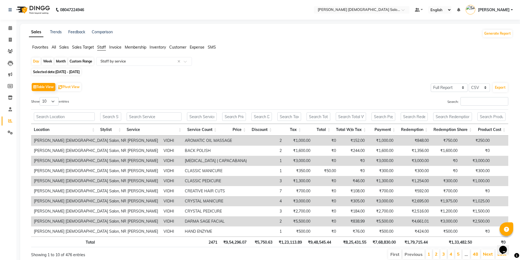
click at [60, 61] on div "Month" at bounding box center [61, 62] width 13 height 8
select select "8"
select select "2025"
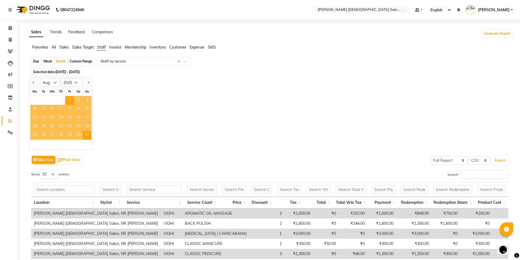
click at [33, 61] on div "Day" at bounding box center [36, 62] width 9 height 8
select select "8"
select select "2025"
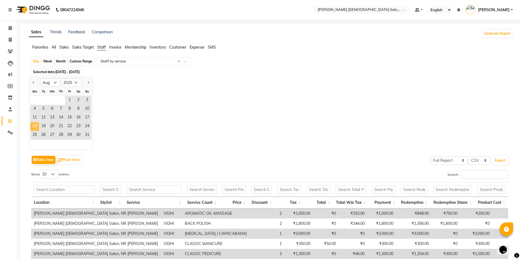
click at [35, 123] on span "18" at bounding box center [34, 126] width 9 height 9
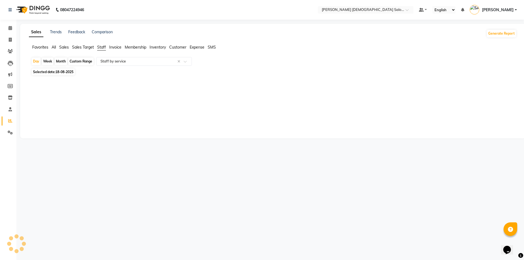
click at [61, 60] on div "Month" at bounding box center [61, 62] width 13 height 8
select select "8"
select select "2025"
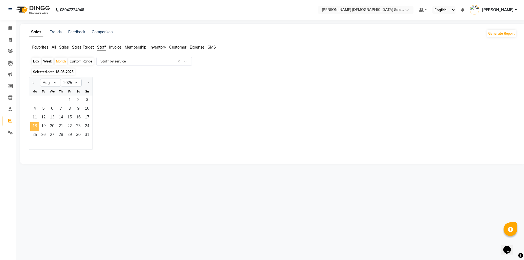
click at [31, 125] on span "18" at bounding box center [34, 126] width 9 height 9
select select "full_report"
select select "csv"
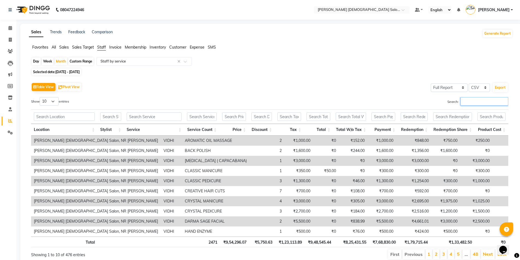
click at [461, 105] on input "Search:" at bounding box center [484, 101] width 48 height 8
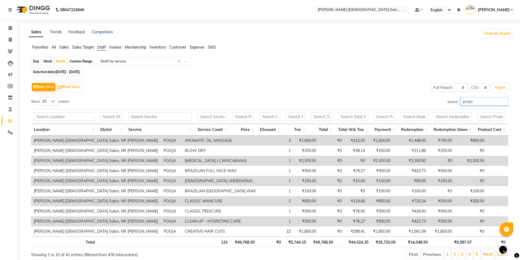
type input "pooja"
click at [38, 60] on div "Day" at bounding box center [36, 62] width 9 height 8
select select "8"
select select "2025"
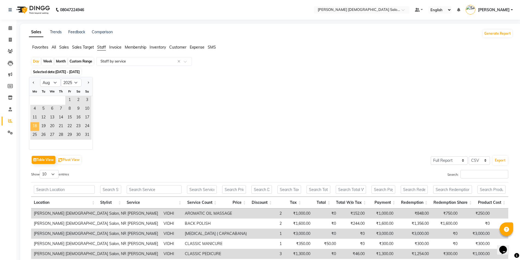
click at [35, 124] on span "18" at bounding box center [34, 126] width 9 height 9
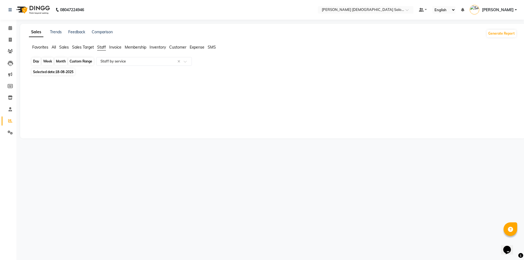
click at [36, 59] on div "Day" at bounding box center [36, 62] width 9 height 8
select select "8"
select select "2025"
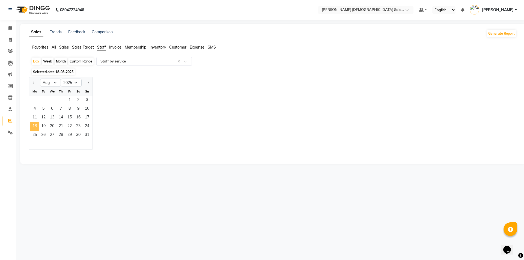
click at [36, 126] on span "18" at bounding box center [34, 126] width 9 height 9
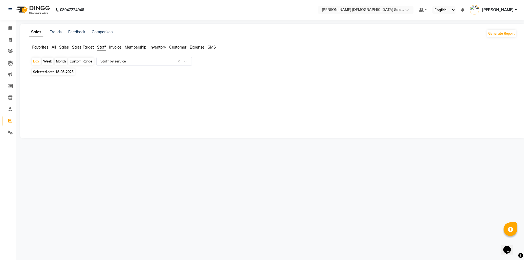
click at [110, 56] on app-reports "Favorites All Sales Sales Target Staff Invoice Membership Inventory Customer Ex…" at bounding box center [273, 64] width 494 height 41
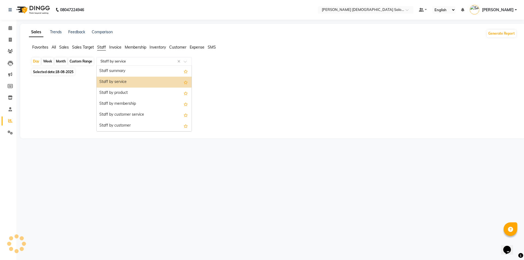
click at [109, 58] on div "Select Report Type × Staff by service ×" at bounding box center [143, 61] width 95 height 9
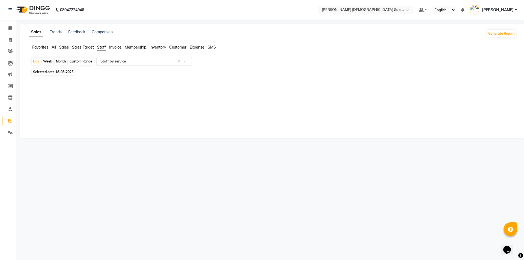
click at [104, 47] on span "Staff" at bounding box center [101, 47] width 9 height 5
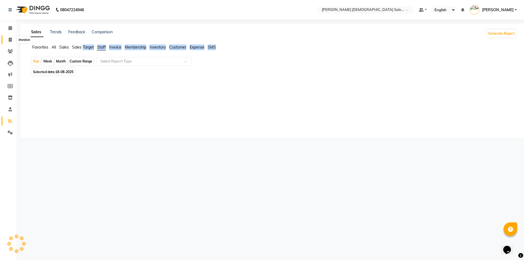
click at [11, 41] on icon at bounding box center [10, 40] width 3 height 4
select select "service"
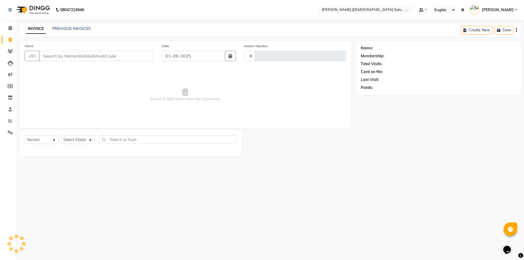
type input "4324"
select select "7542"
click at [370, 143] on div "Name: Membership: Total Visits: Card on file: Last Visit: Points:" at bounding box center [440, 98] width 170 height 115
click at [7, 119] on span at bounding box center [10, 121] width 10 height 6
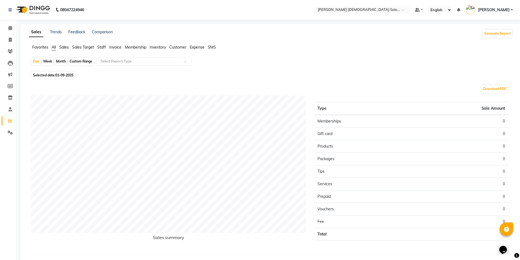
click at [100, 48] on span "Staff" at bounding box center [101, 47] width 9 height 5
click at [62, 63] on div "Month" at bounding box center [61, 62] width 13 height 8
select select "9"
select select "2025"
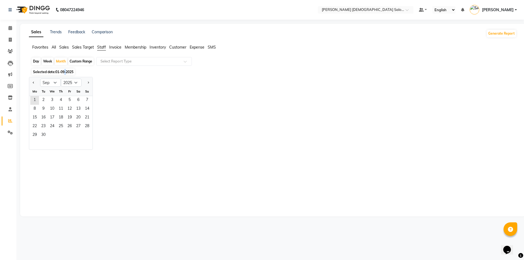
click at [66, 73] on span "01-09-2025" at bounding box center [64, 72] width 18 height 4
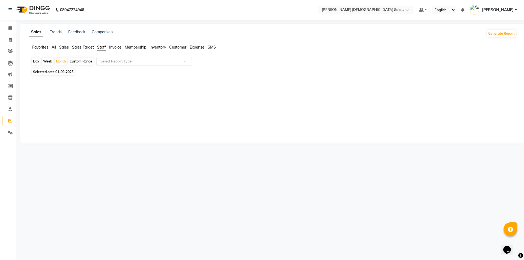
click at [62, 74] on span "01-09-2025" at bounding box center [64, 72] width 18 height 4
select select "9"
select select "2025"
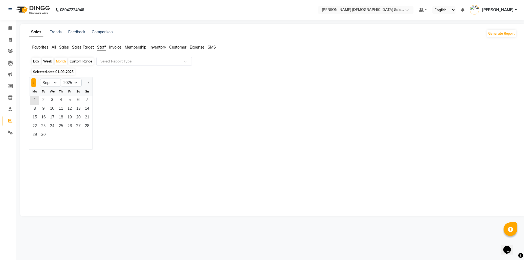
click at [32, 83] on button "Previous month" at bounding box center [33, 82] width 4 height 9
select select "8"
click at [70, 98] on span "1" at bounding box center [69, 100] width 9 height 9
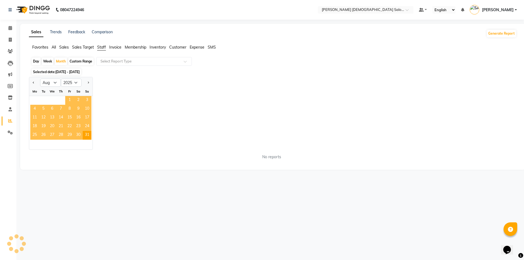
click at [70, 98] on span "1" at bounding box center [69, 100] width 9 height 9
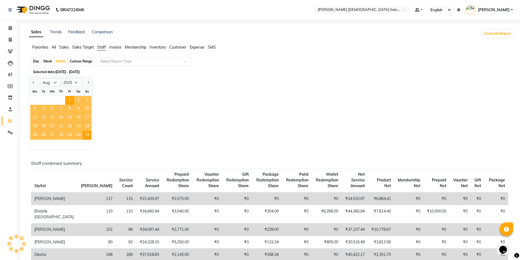
click at [110, 59] on input "text" at bounding box center [138, 61] width 79 height 5
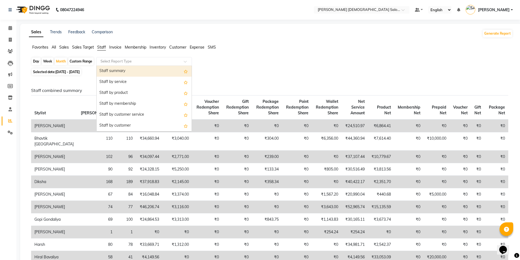
click at [128, 72] on div "Staff summary" at bounding box center [144, 71] width 95 height 11
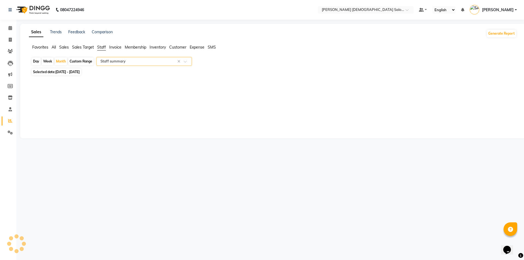
select select "full_report"
select select "csv"
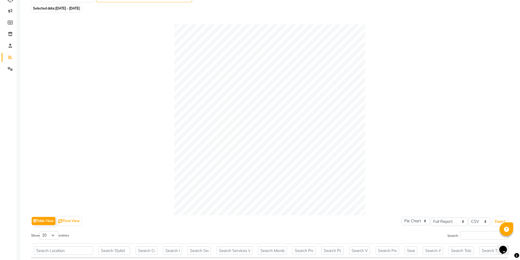
scroll to position [82, 0]
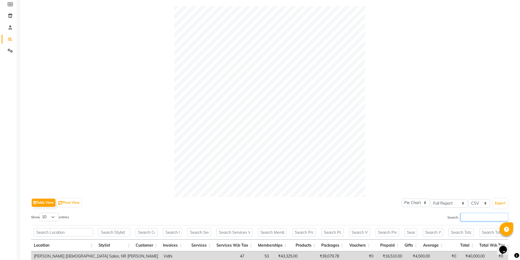
click at [474, 216] on input "Search:" at bounding box center [484, 217] width 48 height 8
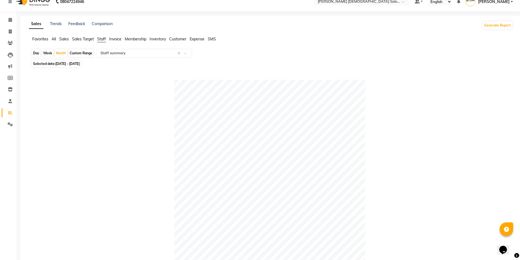
scroll to position [0, 0]
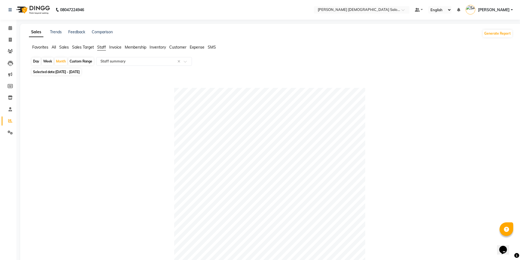
type input "[PERSON_NAME]"
click at [79, 70] on span "[DATE] - [DATE]" at bounding box center [67, 72] width 24 height 4
select select "8"
select select "2025"
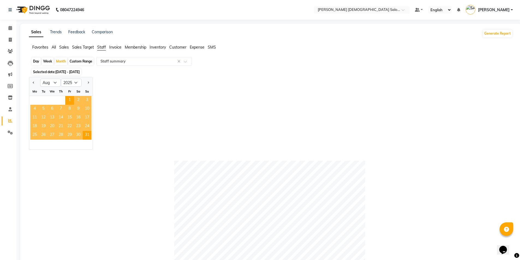
click at [35, 62] on div "Day" at bounding box center [36, 62] width 9 height 8
select select "8"
select select "2025"
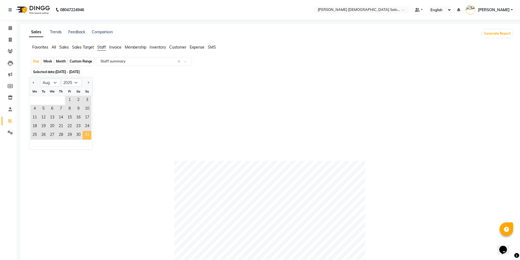
click at [85, 134] on span "31" at bounding box center [87, 135] width 9 height 9
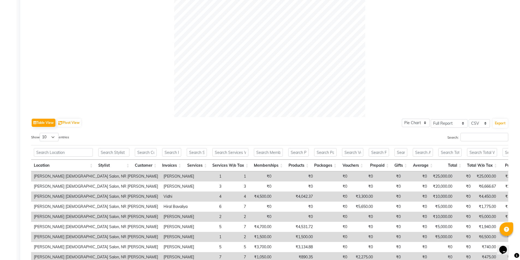
scroll to position [164, 0]
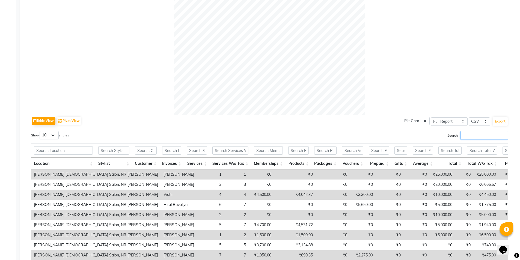
click at [475, 133] on input "Search:" at bounding box center [484, 135] width 48 height 8
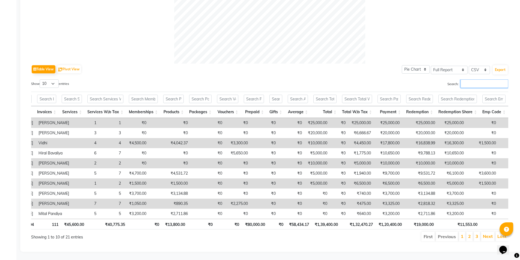
scroll to position [0, 101]
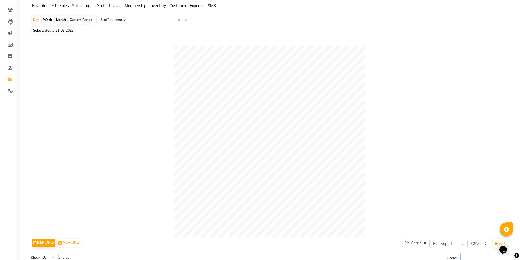
type input "+"
click at [162, 124] on div at bounding box center [269, 141] width 477 height 191
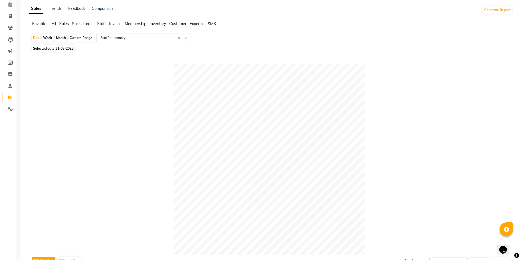
click at [65, 49] on span "31-08-2025" at bounding box center [64, 48] width 18 height 4
select select "8"
select select "2025"
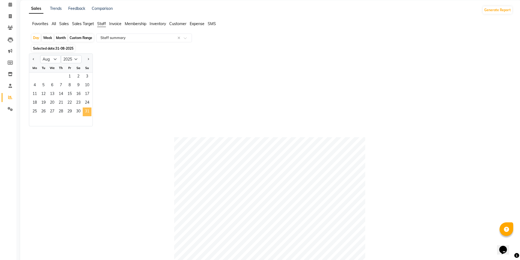
click at [89, 113] on span "31" at bounding box center [87, 111] width 9 height 9
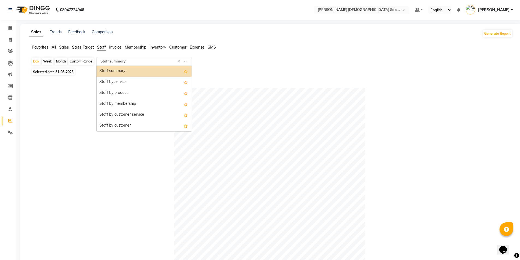
click at [115, 59] on input "text" at bounding box center [138, 61] width 79 height 5
click at [53, 49] on span "All" at bounding box center [54, 47] width 4 height 5
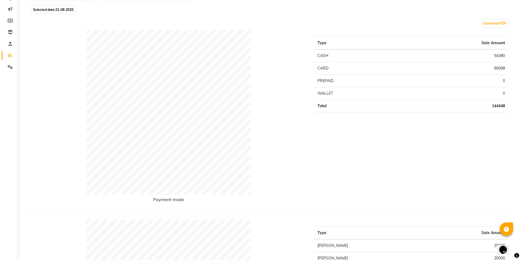
scroll to position [0, 0]
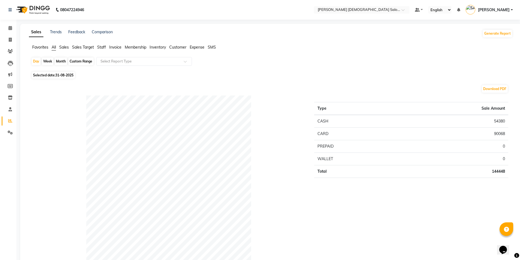
click at [62, 62] on div "Month" at bounding box center [61, 62] width 13 height 8
select select "8"
select select "2025"
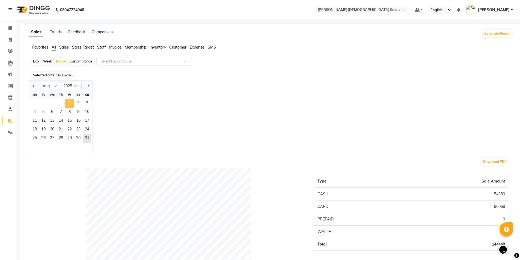
click at [70, 101] on span "1" at bounding box center [69, 103] width 9 height 9
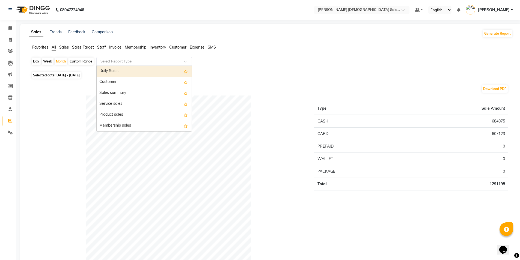
click at [133, 61] on input "text" at bounding box center [138, 61] width 79 height 5
click at [129, 71] on div "Daily Sales" at bounding box center [144, 71] width 95 height 11
select select "full_report"
select select "csv"
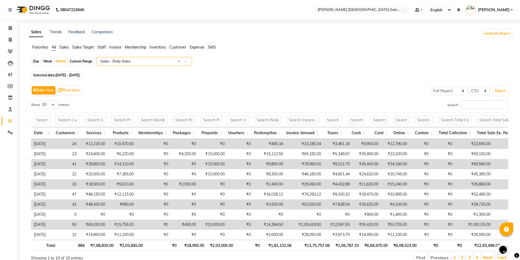
click at [124, 61] on input "text" at bounding box center [138, 61] width 79 height 5
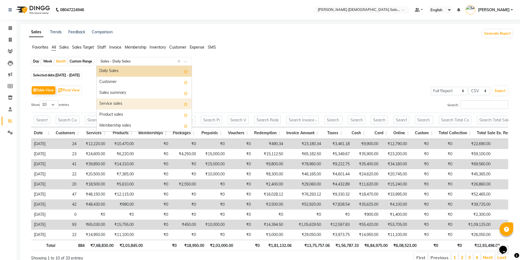
click at [118, 104] on div "Service sales" at bounding box center [144, 103] width 95 height 11
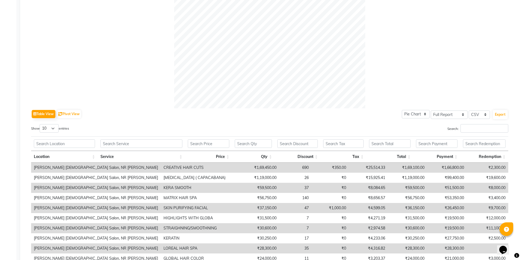
scroll to position [223, 0]
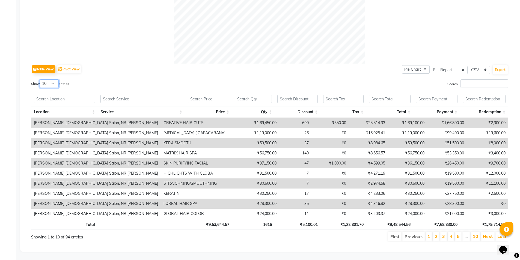
click at [52, 79] on select "10 25 50 100" at bounding box center [49, 83] width 19 height 8
select select "100"
click at [40, 79] on select "10 25 50 100" at bounding box center [49, 83] width 19 height 8
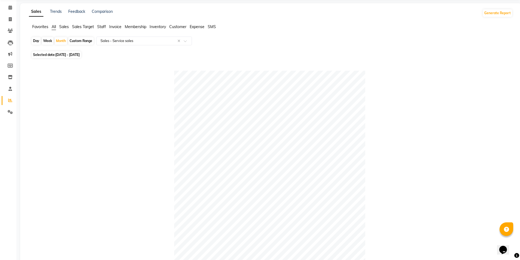
scroll to position [0, 0]
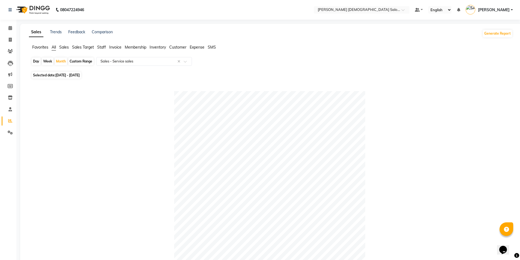
click at [80, 75] on span "[DATE] - [DATE]" at bounding box center [67, 75] width 24 height 4
select select "8"
select select "2025"
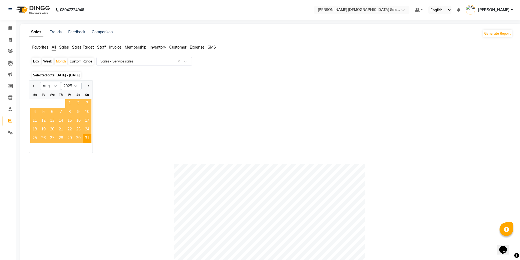
click at [68, 103] on span "1" at bounding box center [69, 103] width 9 height 9
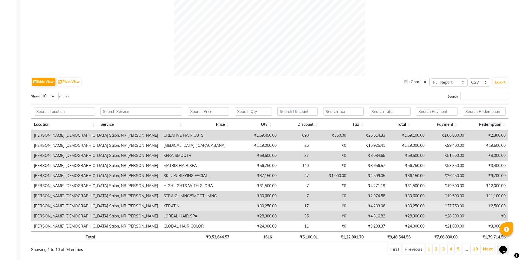
scroll to position [168, 0]
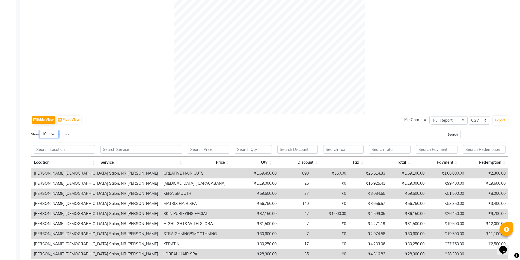
click at [54, 133] on select "10 25 50 100" at bounding box center [49, 134] width 19 height 8
select select "100"
click at [40, 130] on select "10 25 50 100" at bounding box center [49, 134] width 19 height 8
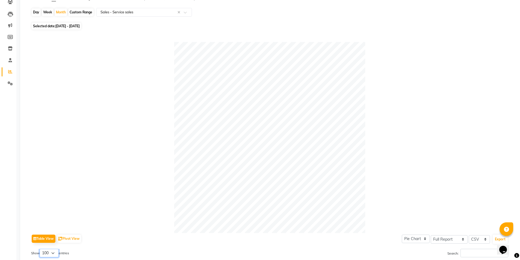
scroll to position [0, 0]
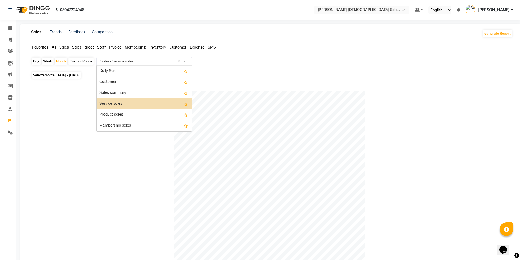
click at [158, 64] on div "Select Report Type × Sales - Service sales ×" at bounding box center [143, 61] width 95 height 9
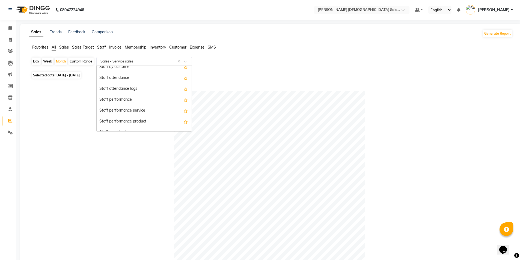
scroll to position [245, 0]
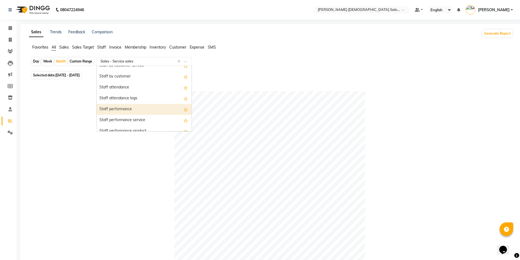
click at [154, 109] on div "Staff performance" at bounding box center [144, 109] width 95 height 11
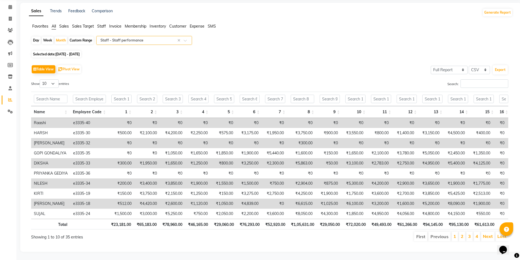
scroll to position [0, 0]
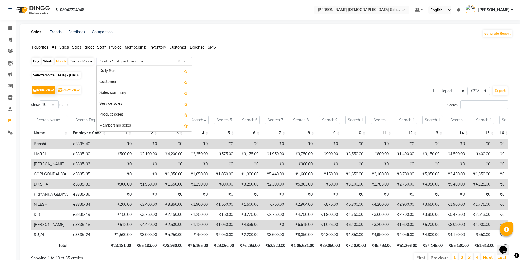
click at [137, 62] on input "text" at bounding box center [138, 61] width 79 height 5
click at [124, 92] on div "Sales summary" at bounding box center [144, 93] width 95 height 11
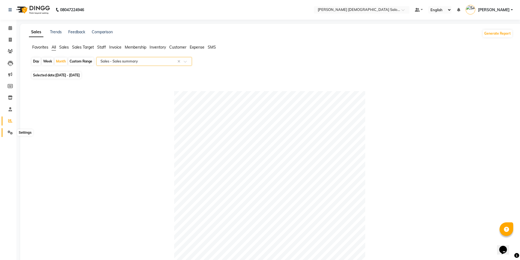
click at [13, 135] on span at bounding box center [10, 133] width 10 height 6
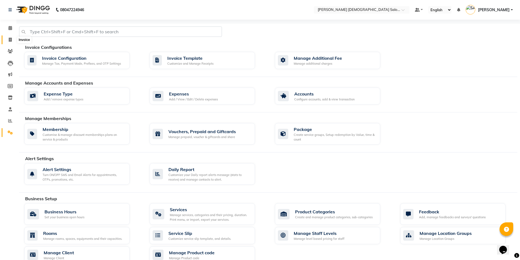
click at [6, 37] on span at bounding box center [10, 40] width 10 height 6
select select "service"
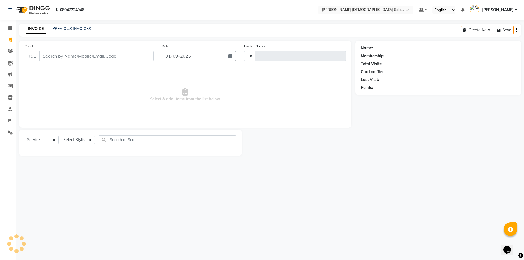
type input "4324"
select select "7542"
click at [74, 27] on link "PREVIOUS INVOICES" at bounding box center [71, 28] width 38 height 5
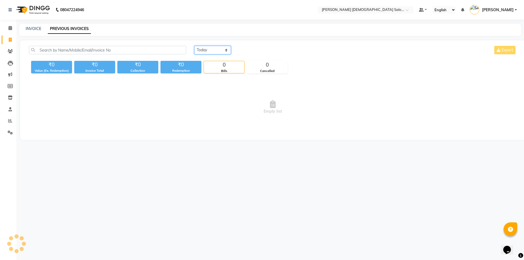
click at [222, 52] on select "[DATE] [DATE] Custom Range" at bounding box center [212, 50] width 37 height 8
click at [272, 81] on span "Empty list" at bounding box center [272, 107] width 487 height 55
click at [386, 102] on span "Empty list" at bounding box center [272, 107] width 487 height 55
click at [202, 49] on select "[DATE] [DATE] Custom Range" at bounding box center [212, 50] width 37 height 8
select select "[DATE]"
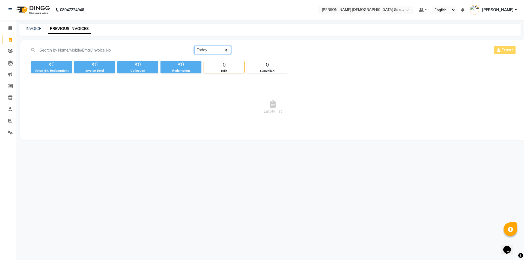
click at [194, 46] on select "[DATE] [DATE] Custom Range" at bounding box center [212, 50] width 37 height 8
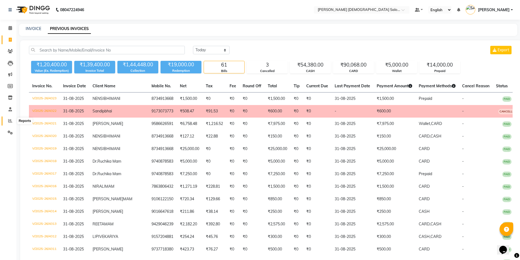
click at [11, 121] on icon at bounding box center [10, 121] width 4 height 4
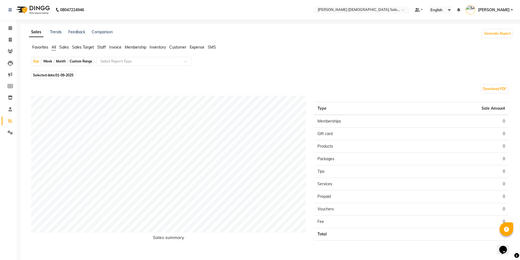
drag, startPoint x: 101, startPoint y: 48, endPoint x: 89, endPoint y: 57, distance: 15.2
click at [102, 48] on span "Staff" at bounding box center [101, 47] width 9 height 5
click at [63, 61] on div "Month" at bounding box center [61, 62] width 13 height 8
select select "9"
select select "2025"
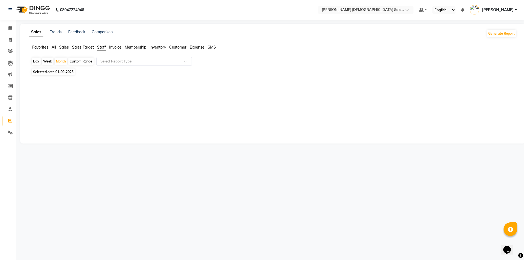
click at [66, 73] on span "01-09-2025" at bounding box center [64, 72] width 18 height 4
select select "9"
select select "2025"
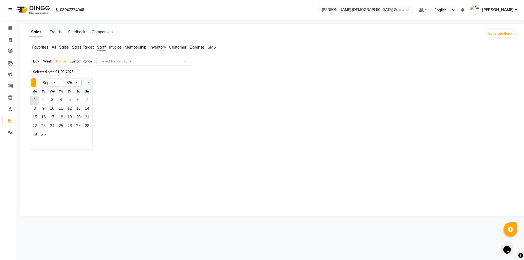
click at [35, 82] on button "Previous month" at bounding box center [33, 82] width 4 height 9
select select "8"
click at [71, 100] on span "1" at bounding box center [69, 100] width 9 height 9
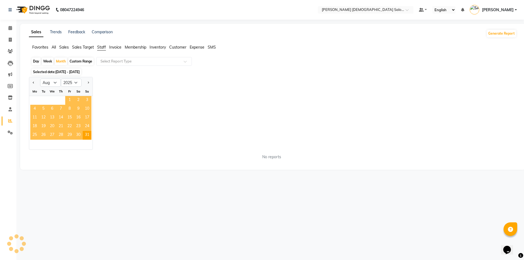
click at [71, 100] on span "1" at bounding box center [69, 100] width 9 height 9
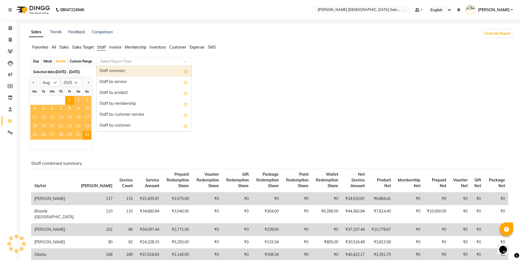
click at [128, 59] on input "text" at bounding box center [138, 61] width 79 height 5
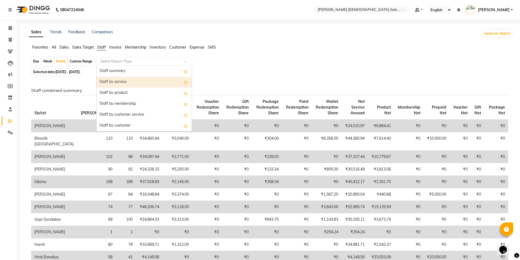
click at [120, 81] on div "Staff by service" at bounding box center [144, 82] width 95 height 11
select select "full_report"
select select "csv"
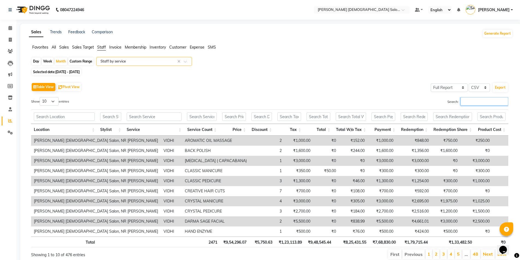
click at [470, 102] on input "Search:" at bounding box center [484, 101] width 48 height 8
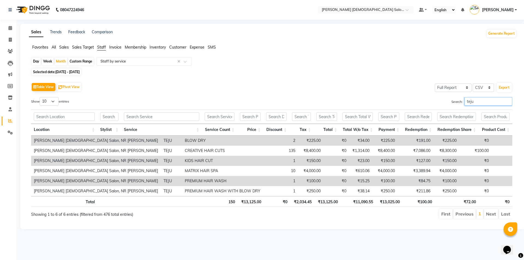
type input "teju"
click at [263, 142] on td "2" at bounding box center [280, 141] width 35 height 10
drag, startPoint x: 482, startPoint y: 97, endPoint x: 457, endPoint y: 108, distance: 27.3
click at [457, 108] on div "Show 10 25 50 100 entries Search: teju Location Stylist Service Service Count P…" at bounding box center [271, 158] width 481 height 122
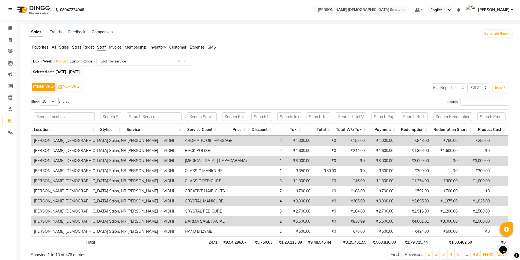
click at [139, 64] on div "Select Report Type × Staff by service ×" at bounding box center [143, 61] width 95 height 9
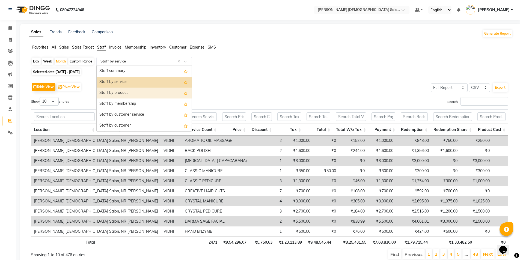
click at [131, 92] on div "Staff by product" at bounding box center [144, 93] width 95 height 11
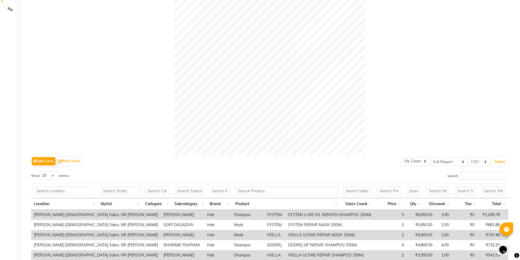
scroll to position [136, 0]
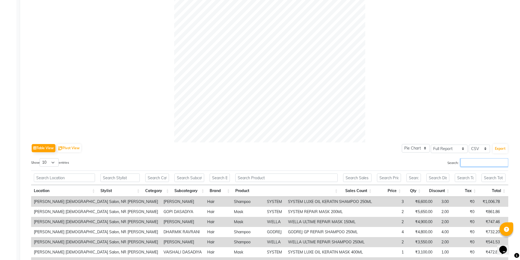
click at [479, 161] on input "Search:" at bounding box center [484, 162] width 48 height 8
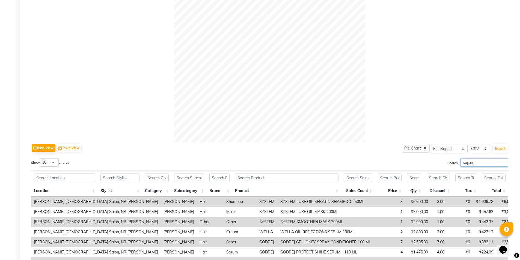
type input "sajjan"
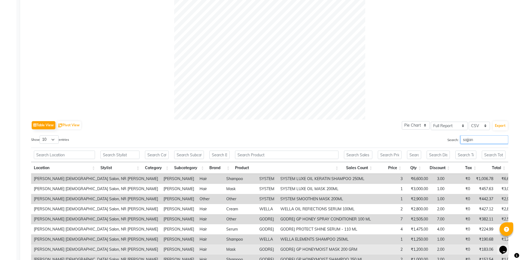
scroll to position [209, 0]
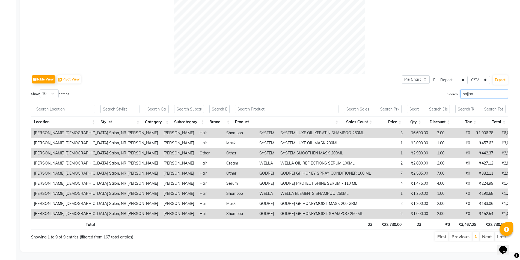
drag, startPoint x: 475, startPoint y: 89, endPoint x: 446, endPoint y: 94, distance: 29.4
click at [446, 94] on div "Search: [PERSON_NAME]" at bounding box center [391, 94] width 234 height 11
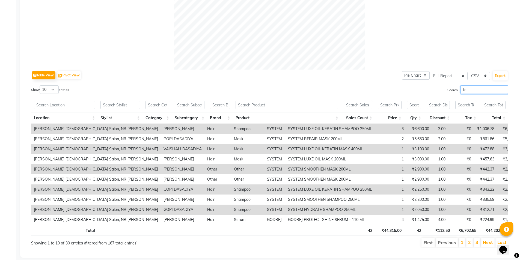
type input "t"
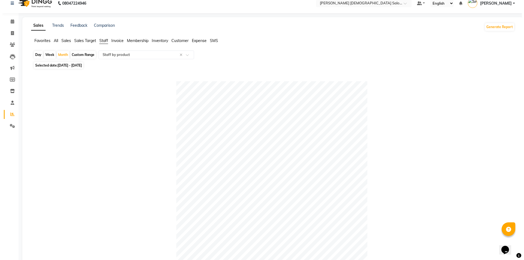
scroll to position [0, 0]
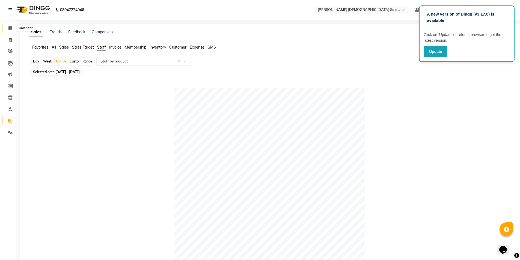
click at [11, 28] on icon at bounding box center [10, 28] width 4 height 4
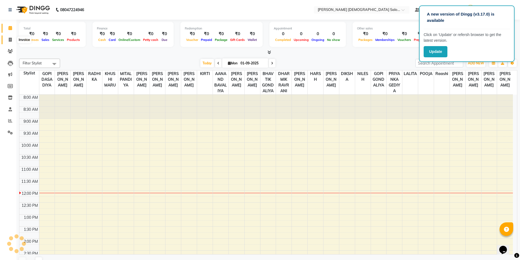
click at [9, 43] on span at bounding box center [10, 40] width 10 height 6
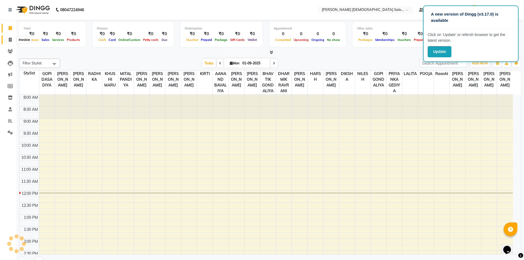
select select "service"
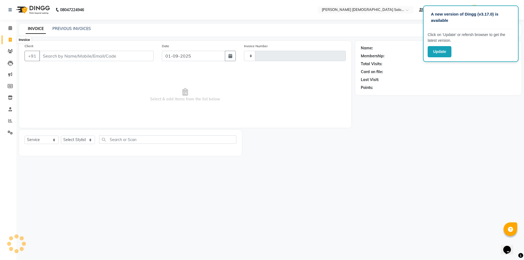
type input "4324"
select select "7542"
click at [249, 97] on span "Select & add items from the list below" at bounding box center [185, 95] width 321 height 55
click at [431, 181] on div "A new version of Dingg (v3.17.0) is available Click on ‘Update’ or refersh brow…" at bounding box center [262, 130] width 524 height 260
